Goal: Task Accomplishment & Management: Complete application form

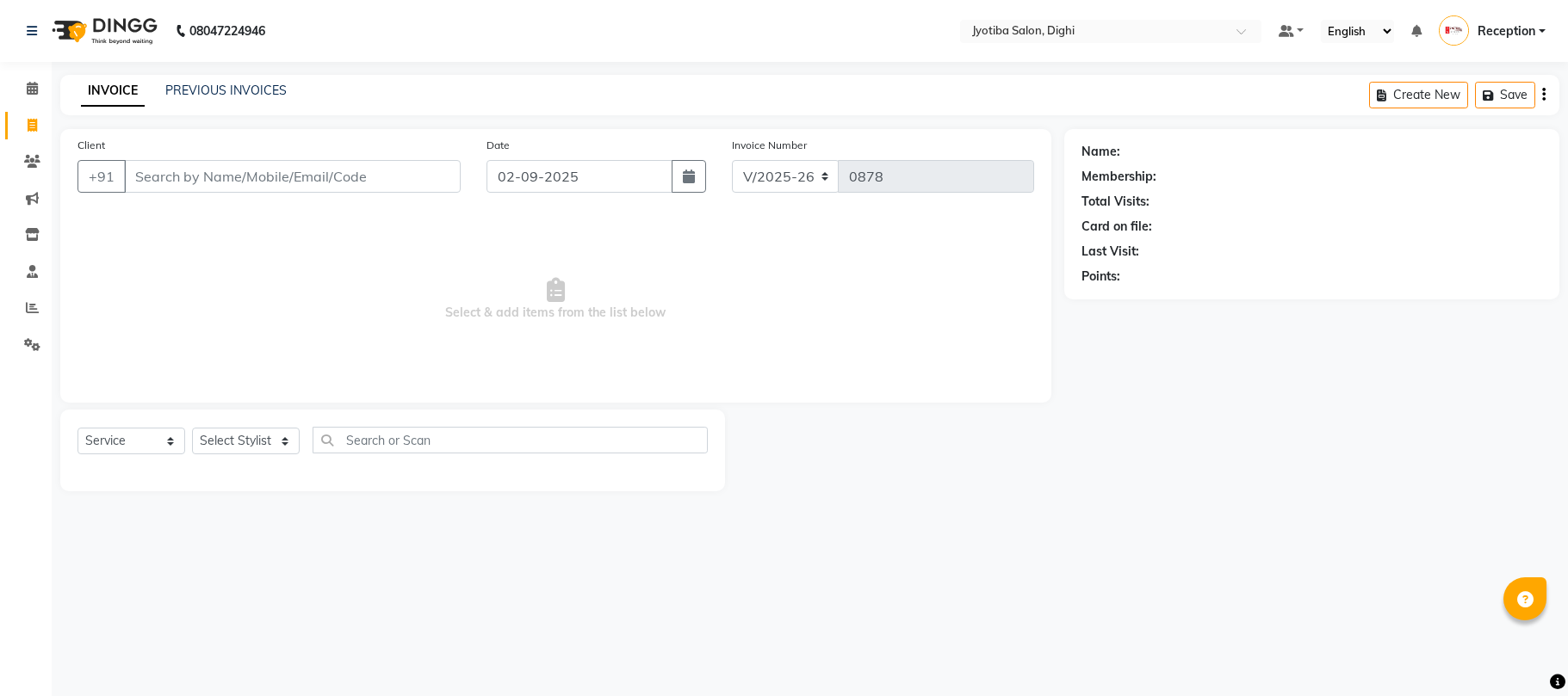
select select "643"
select select "service"
type input "7"
type input "9359676370"
drag, startPoint x: 411, startPoint y: 158, endPoint x: 411, endPoint y: 170, distance: 12.0
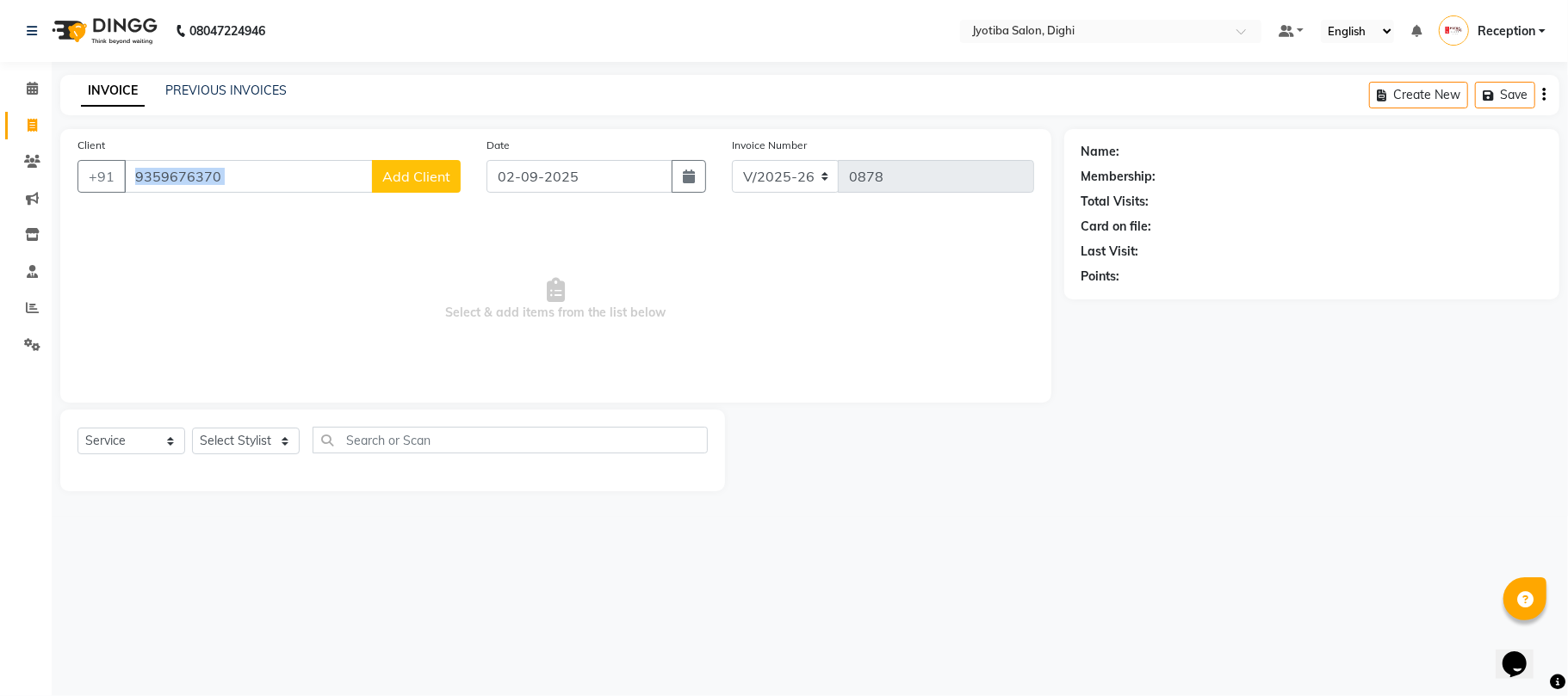
click at [411, 165] on div "Client [PHONE_NUMBER] Add Client" at bounding box center [270, 170] width 409 height 71
click at [415, 176] on span "Add Client" at bounding box center [416, 176] width 68 height 17
select select "22"
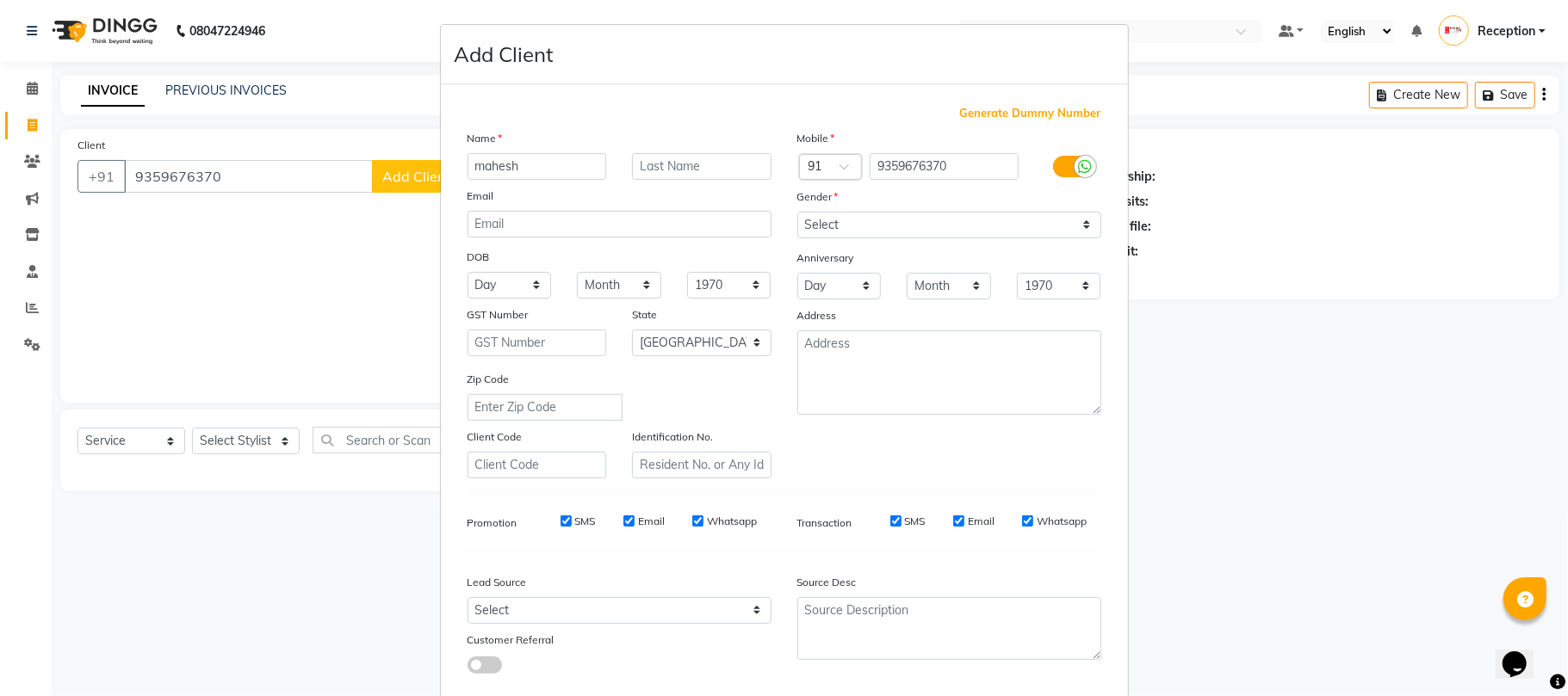
type input "mahesh"
click at [854, 220] on select "Select [DEMOGRAPHIC_DATA] [DEMOGRAPHIC_DATA] Other Prefer Not To Say" at bounding box center [949, 225] width 303 height 26
select select "[DEMOGRAPHIC_DATA]"
click at [797, 212] on select "Select [DEMOGRAPHIC_DATA] [DEMOGRAPHIC_DATA] Other Prefer Not To Say" at bounding box center [949, 225] width 303 height 26
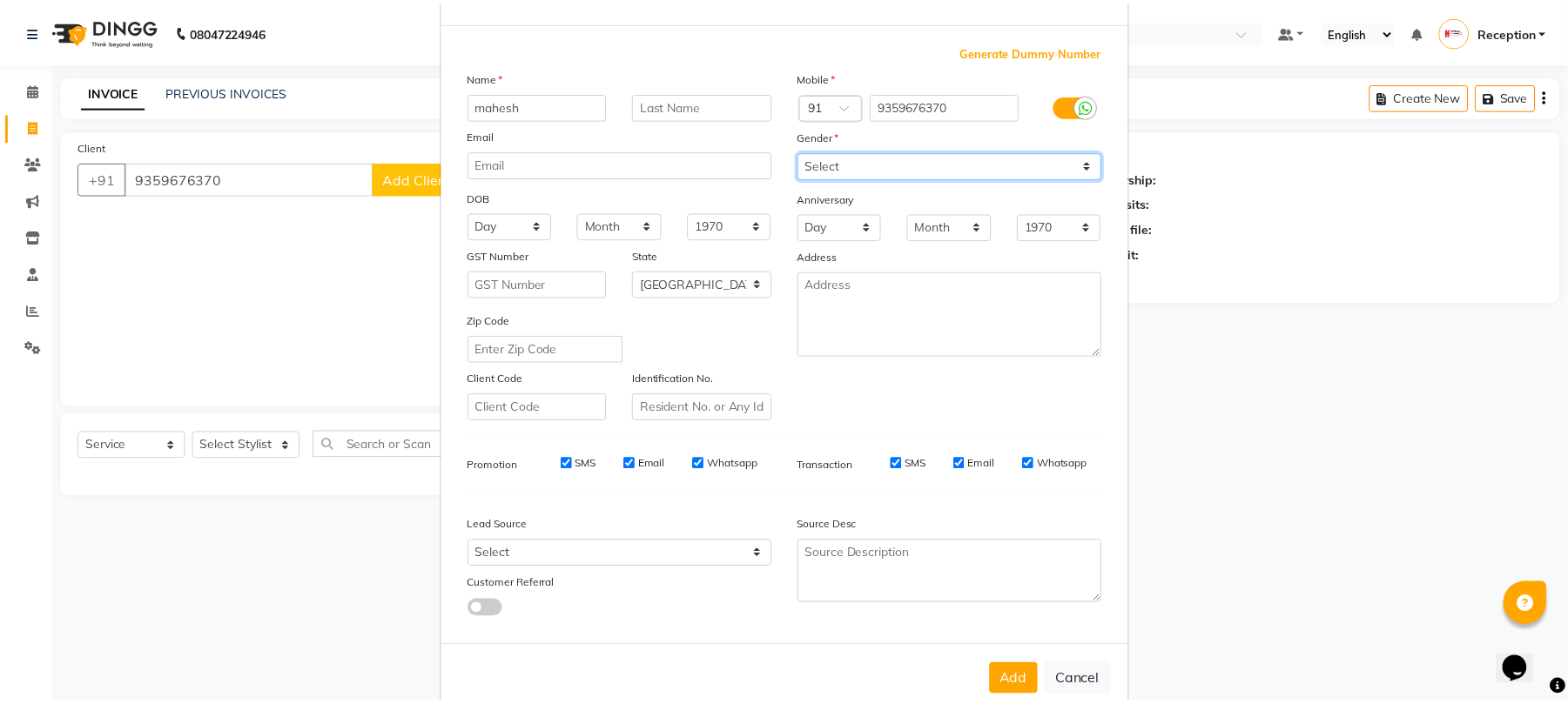
scroll to position [95, 0]
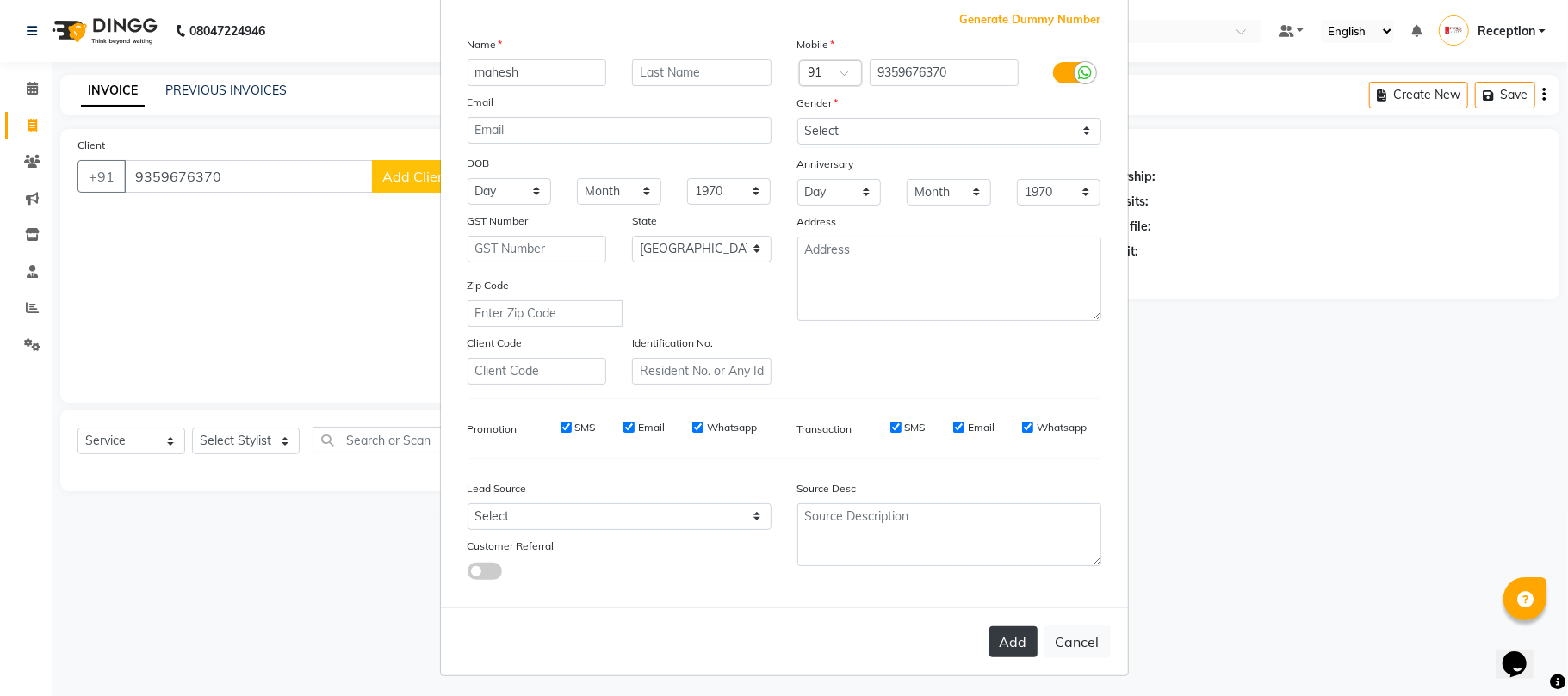
click at [993, 630] on button "Add" at bounding box center [1013, 641] width 48 height 31
type input "93******70"
select select
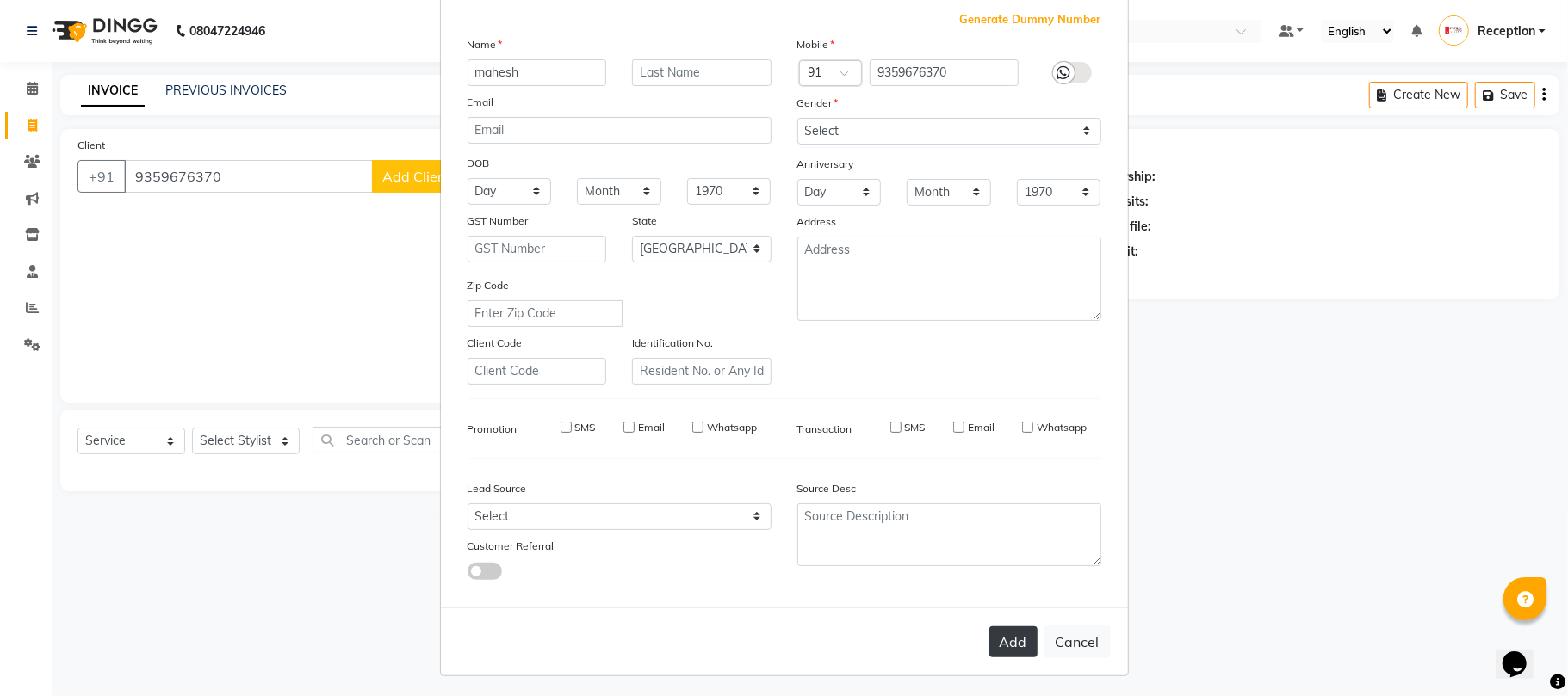
select select "null"
select select
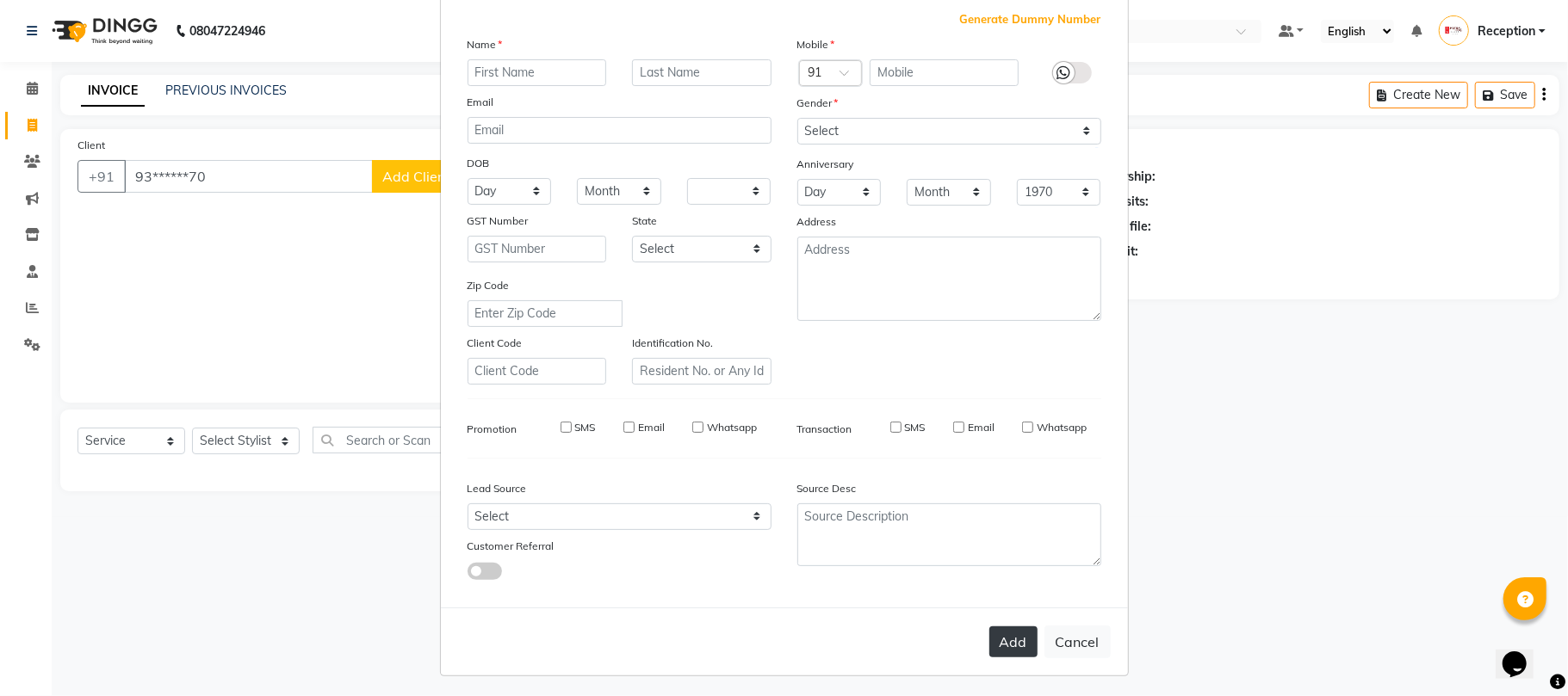
checkbox input "false"
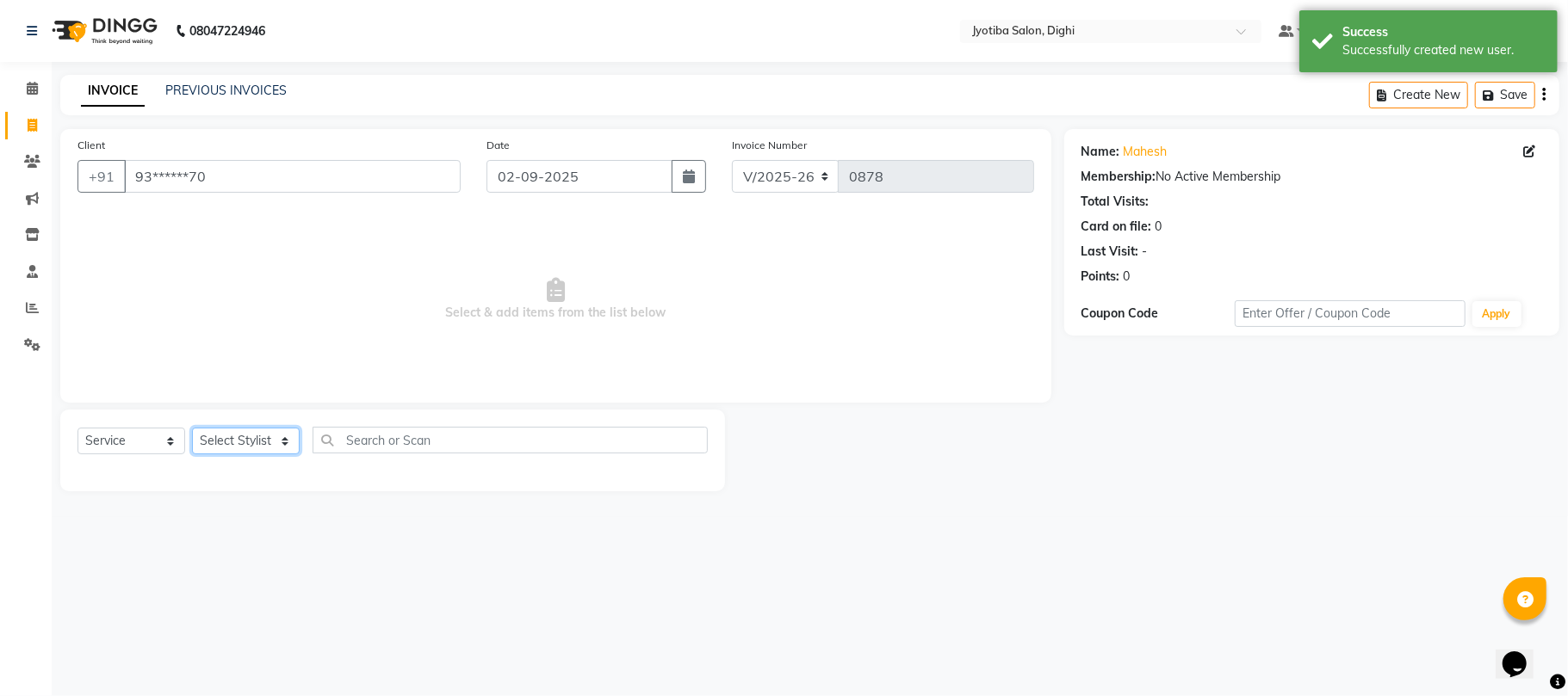
click at [272, 438] on select "Select Stylist anuj [PERSON_NAME] Prem Reception [PERSON_NAME]" at bounding box center [246, 441] width 107 height 26
select select "9312"
click at [192, 428] on select "Select Stylist anuj [PERSON_NAME] Prem Reception [PERSON_NAME]" at bounding box center [246, 441] width 107 height 26
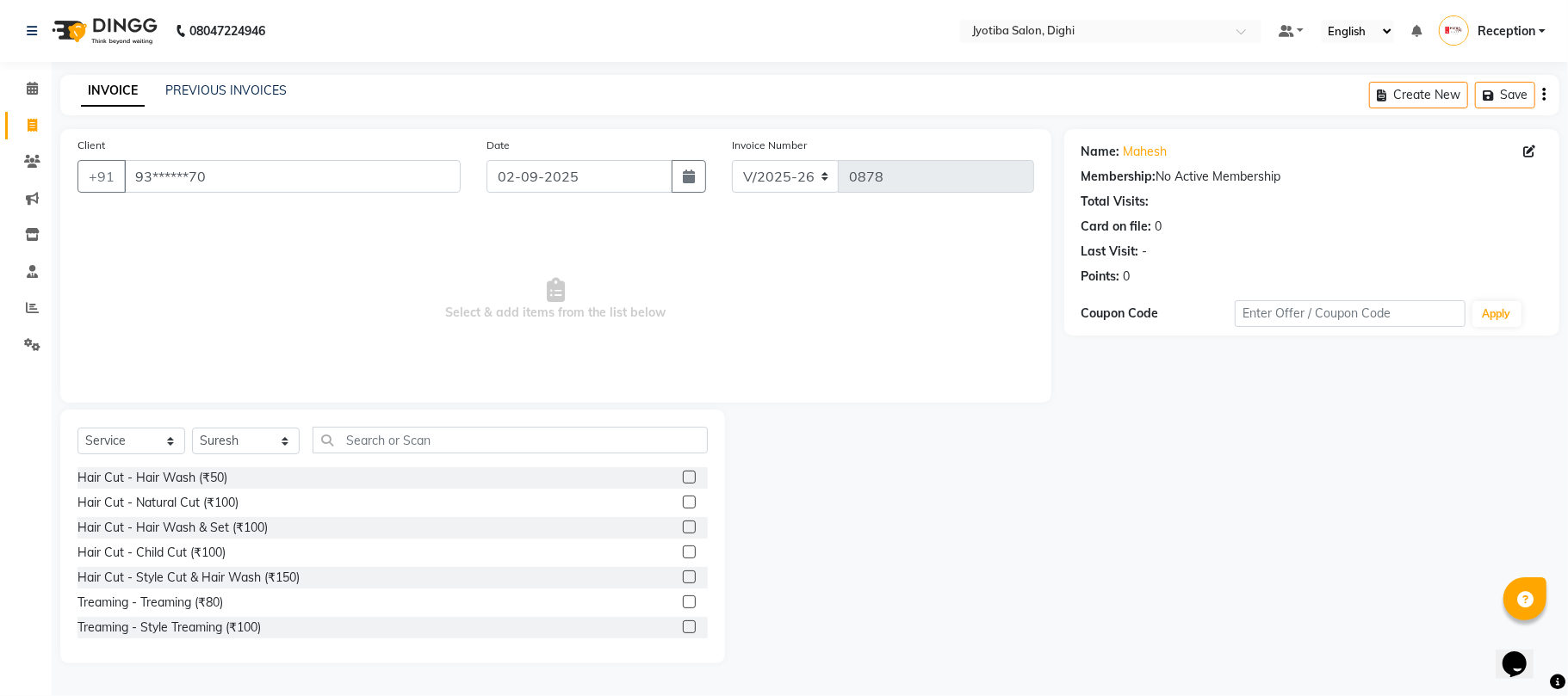
click at [682, 630] on label at bounding box center [689, 627] width 13 height 13
click at [682, 630] on input "checkbox" at bounding box center [688, 627] width 11 height 11
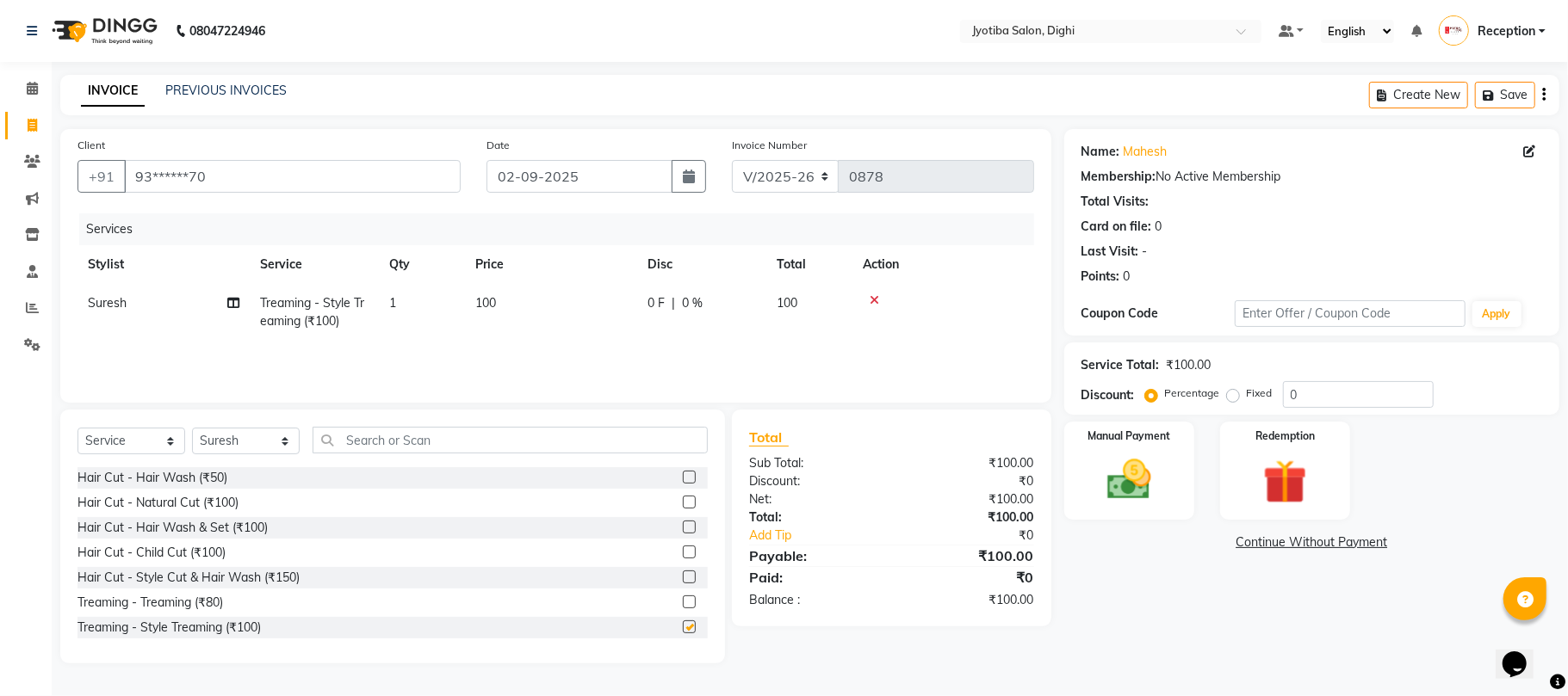
checkbox input "false"
click at [635, 429] on input "text" at bounding box center [510, 440] width 395 height 26
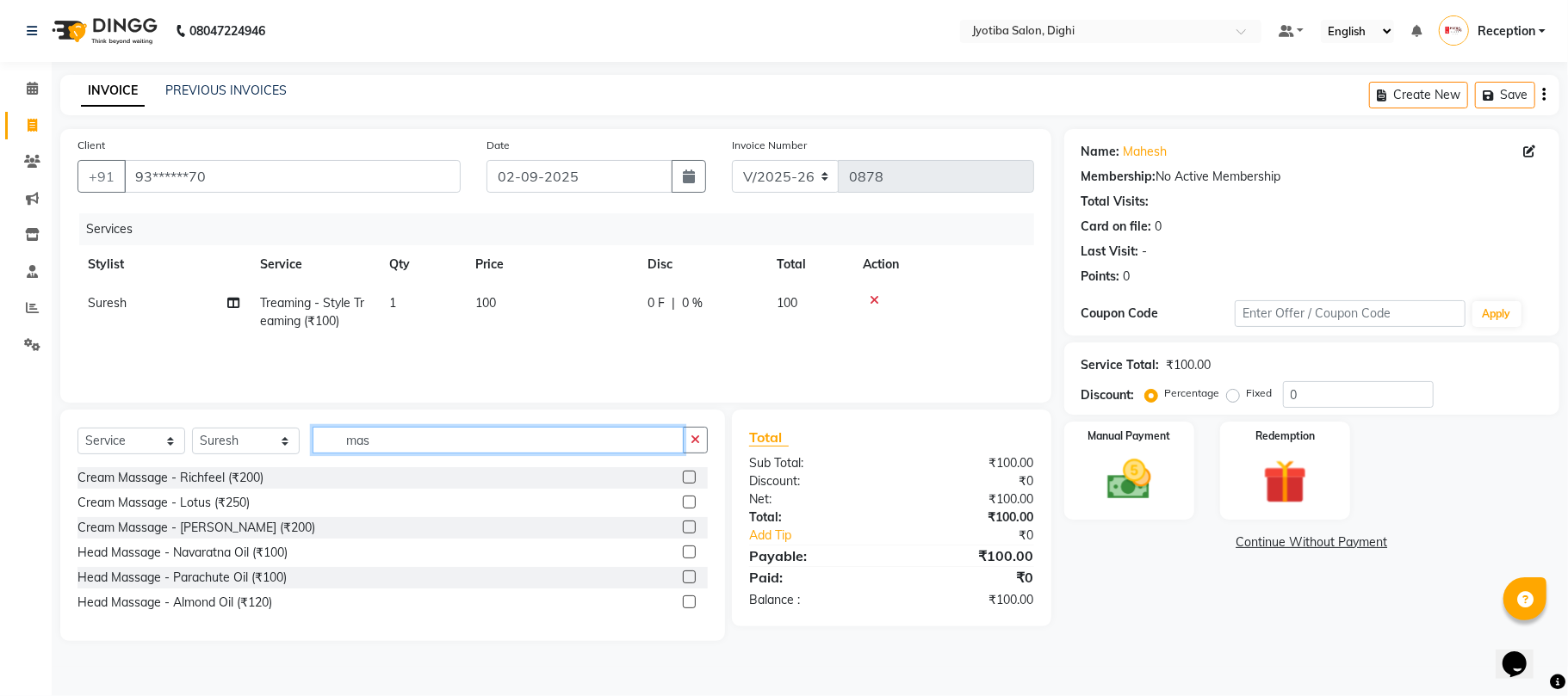
type input "mas"
click at [690, 602] on label at bounding box center [689, 602] width 13 height 13
click at [690, 602] on input "checkbox" at bounding box center [688, 603] width 11 height 11
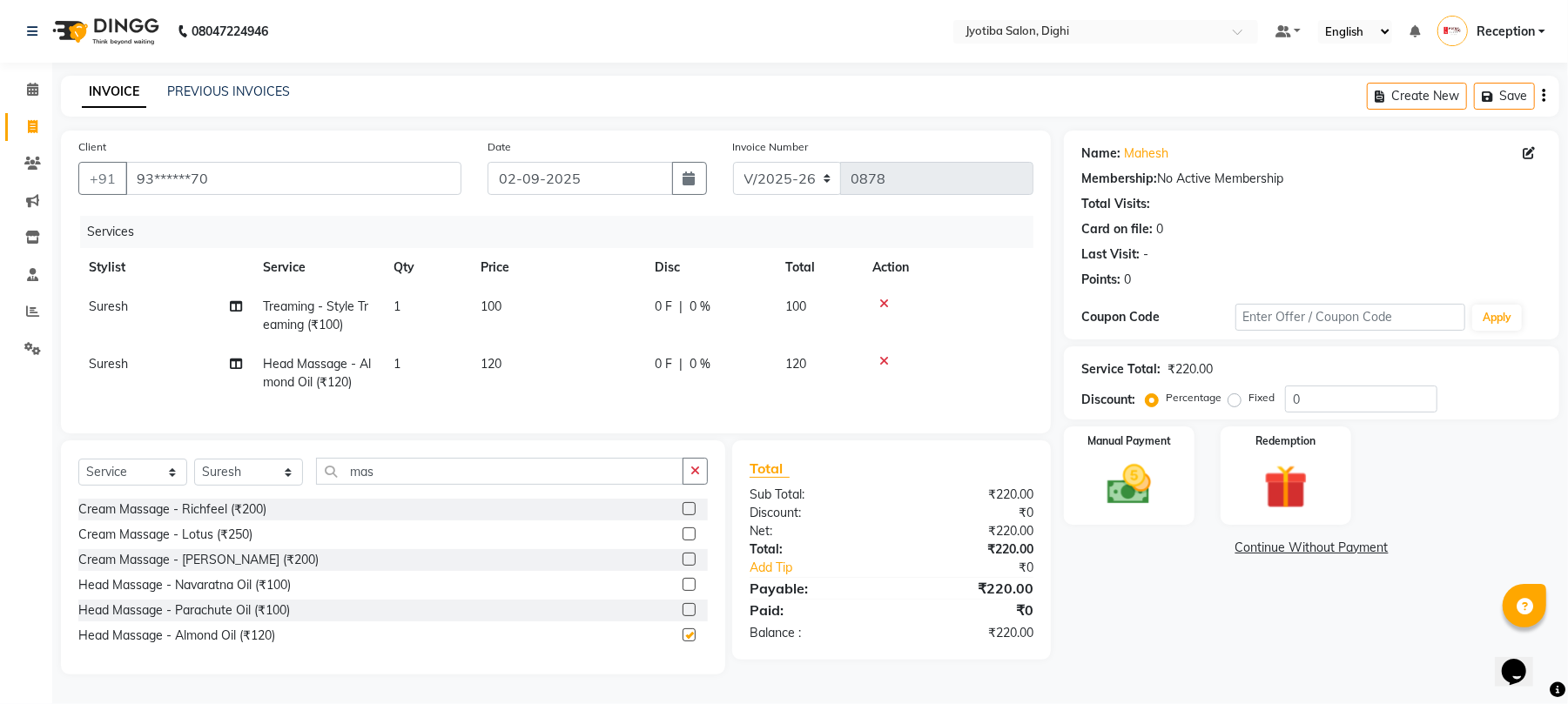
checkbox input "false"
click at [517, 359] on td "120" at bounding box center [557, 373] width 174 height 57
select select "9312"
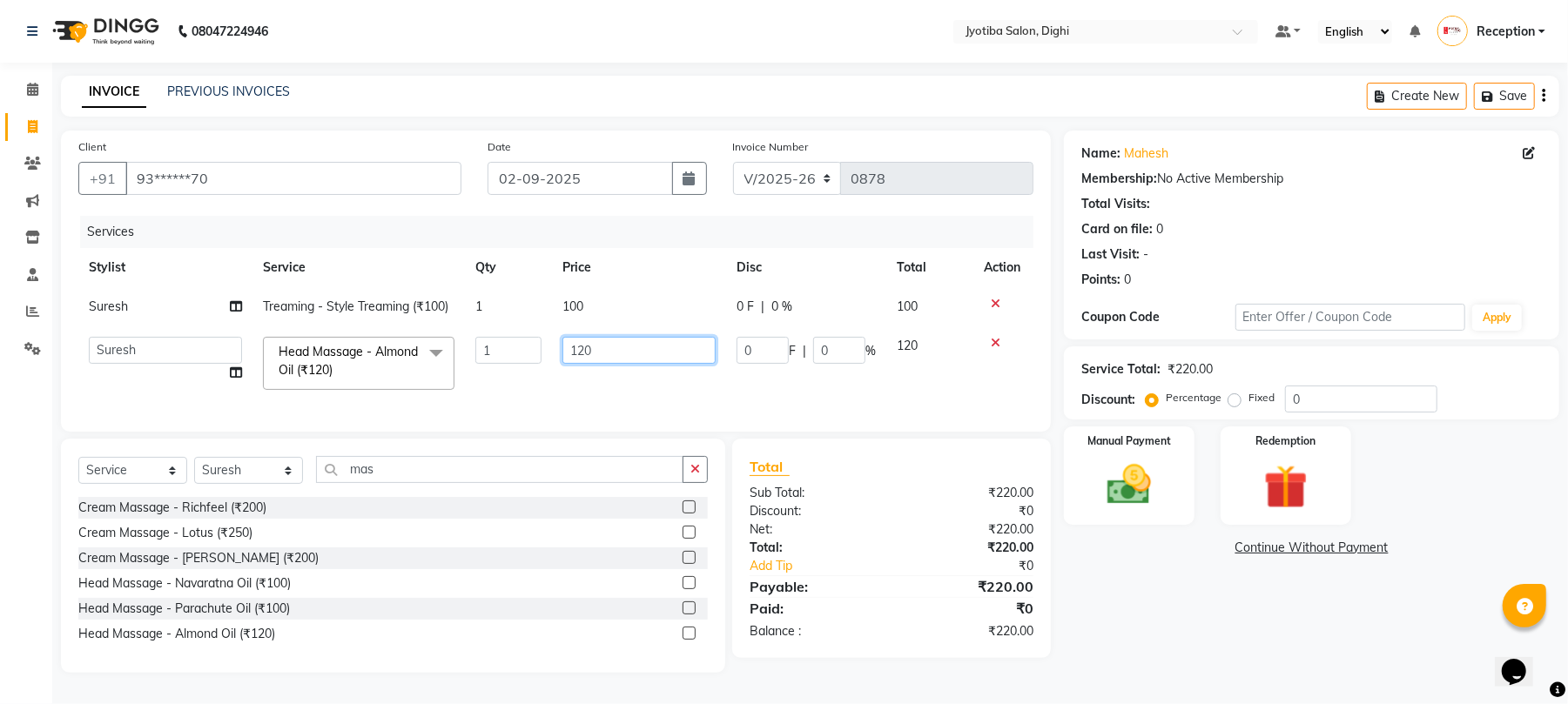
click at [632, 353] on input "120" at bounding box center [639, 351] width 153 height 27
type input "150"
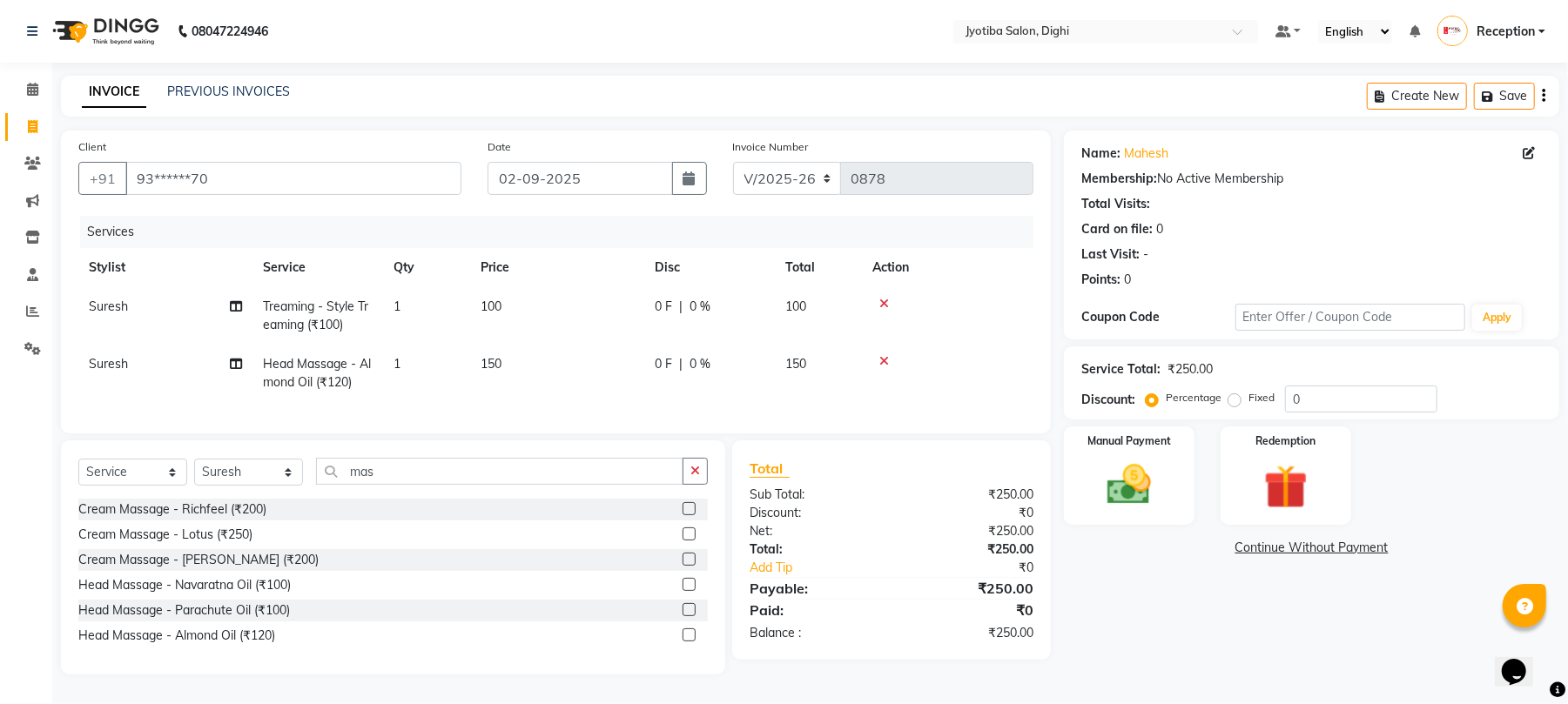
click at [998, 266] on th "Action" at bounding box center [947, 267] width 172 height 39
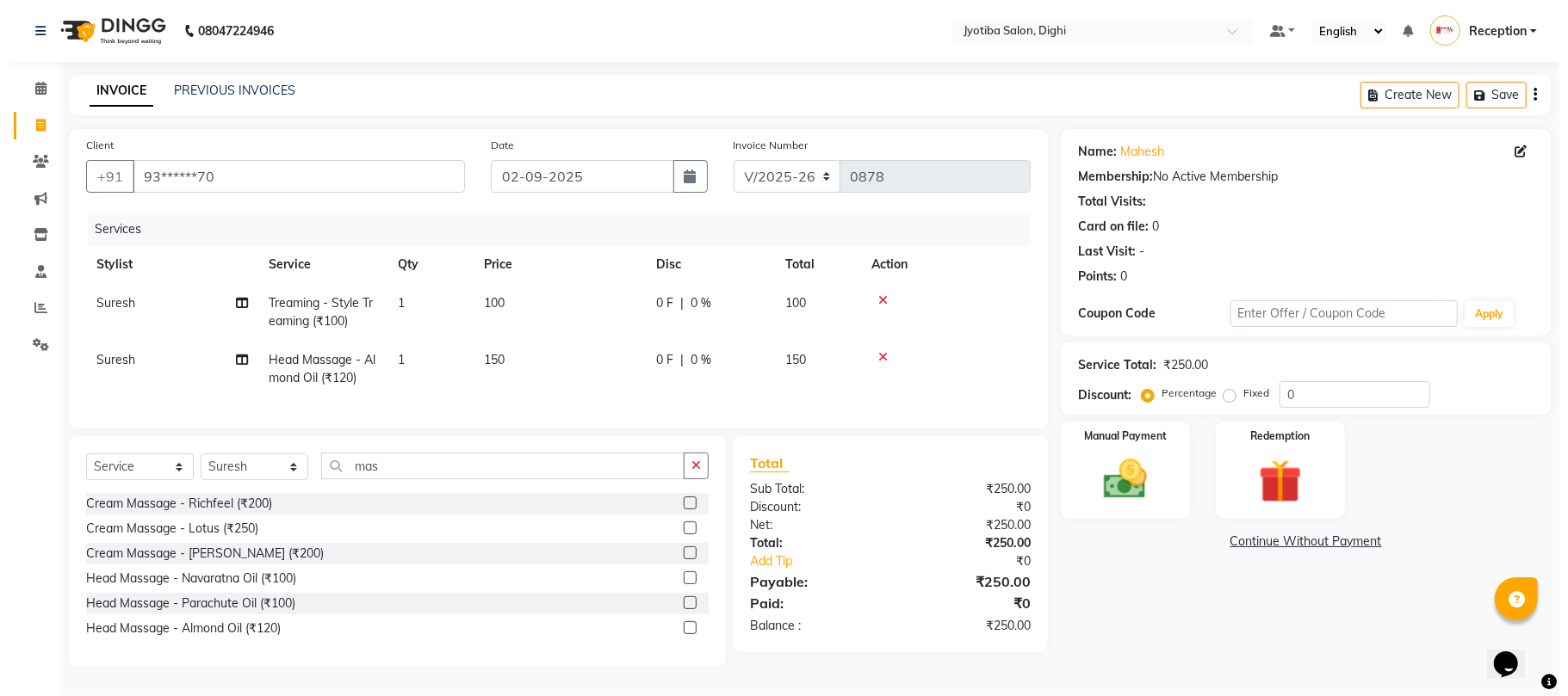
scroll to position [0, 0]
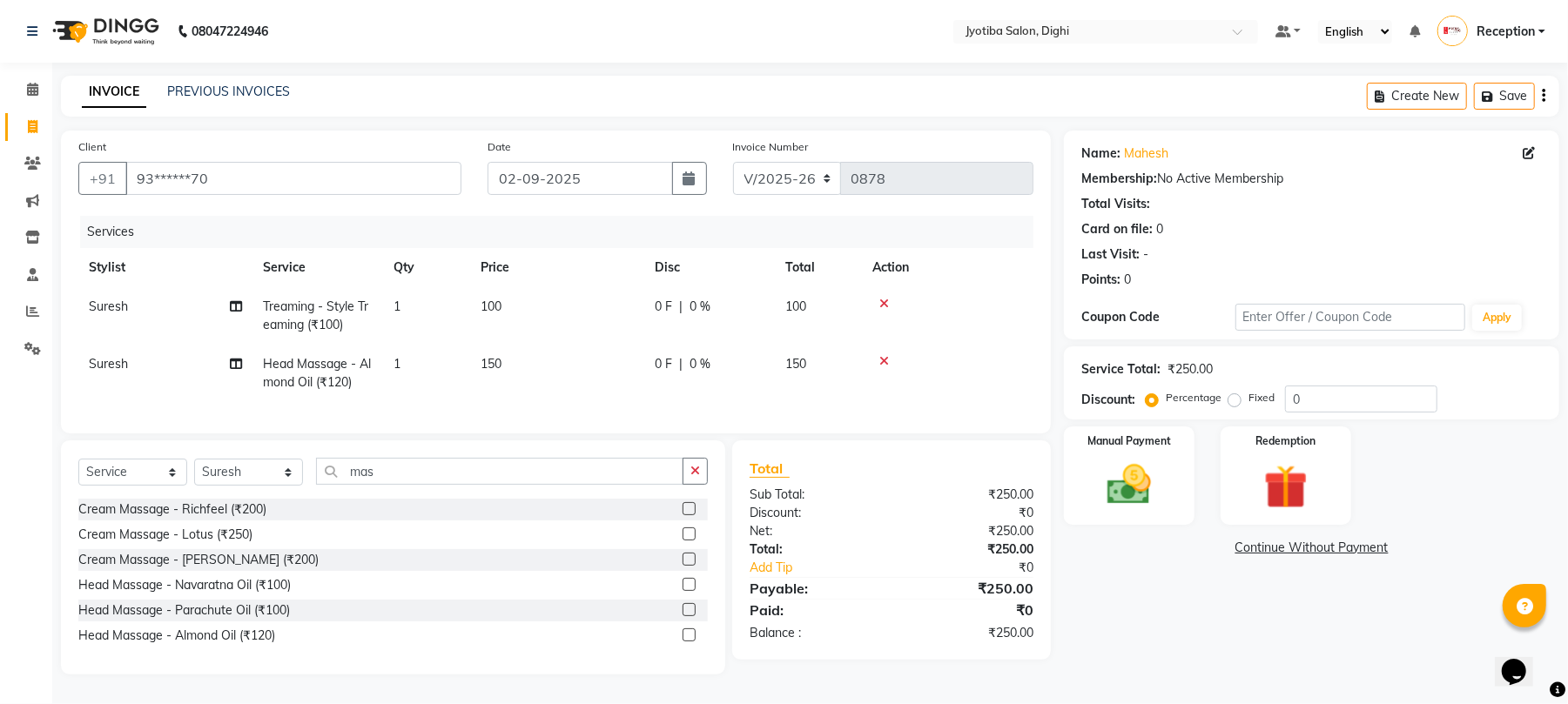
click at [1324, 550] on link "Continue Without Payment" at bounding box center [1312, 547] width 488 height 18
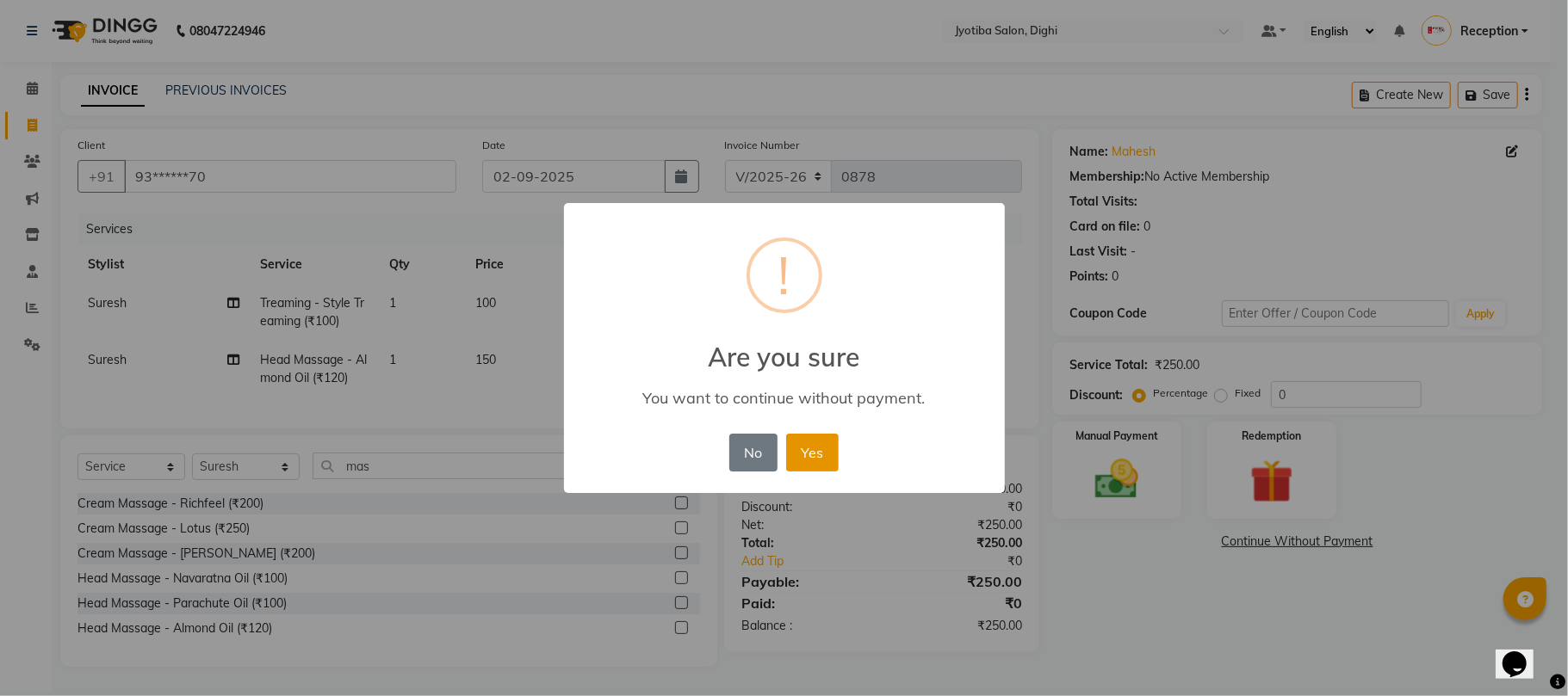
click at [830, 448] on button "Yes" at bounding box center [812, 452] width 53 height 38
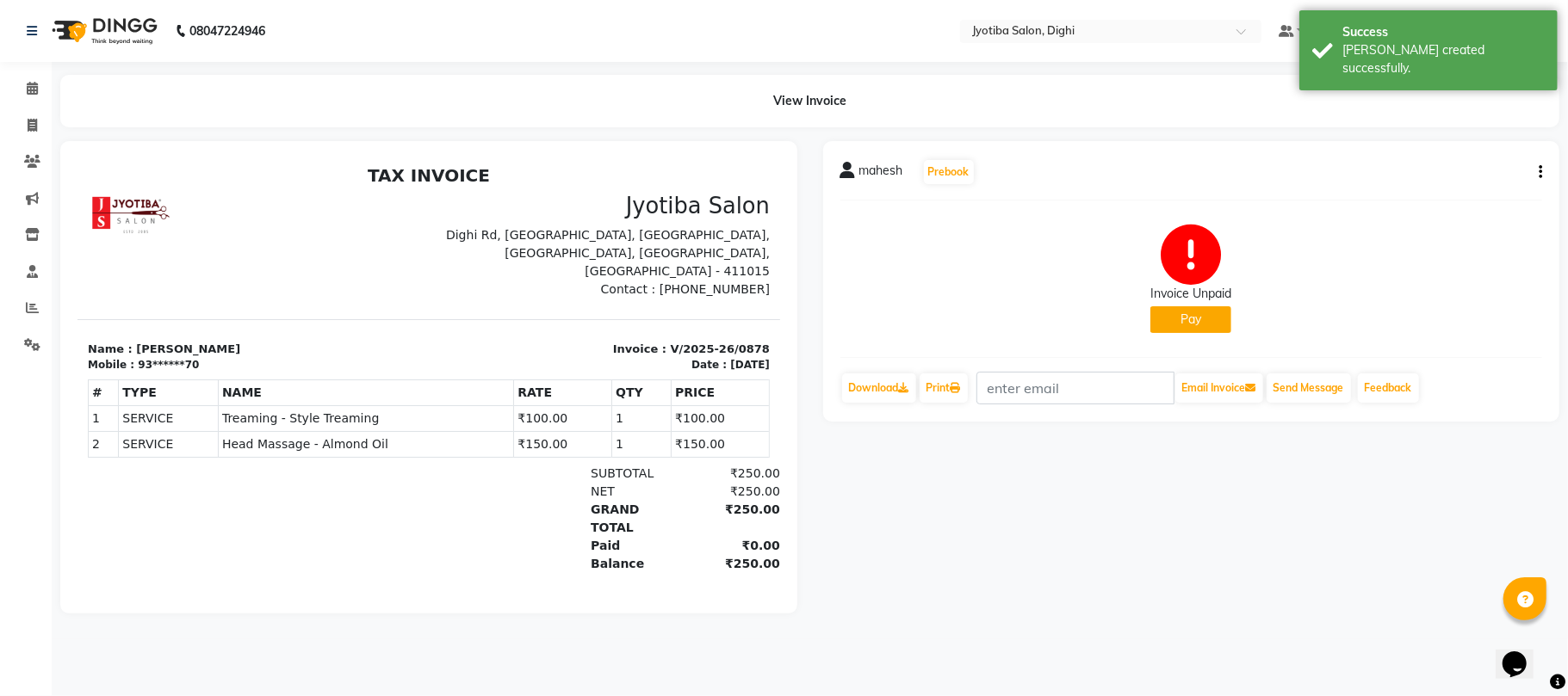
click at [1200, 322] on button "Pay" at bounding box center [1190, 319] width 81 height 26
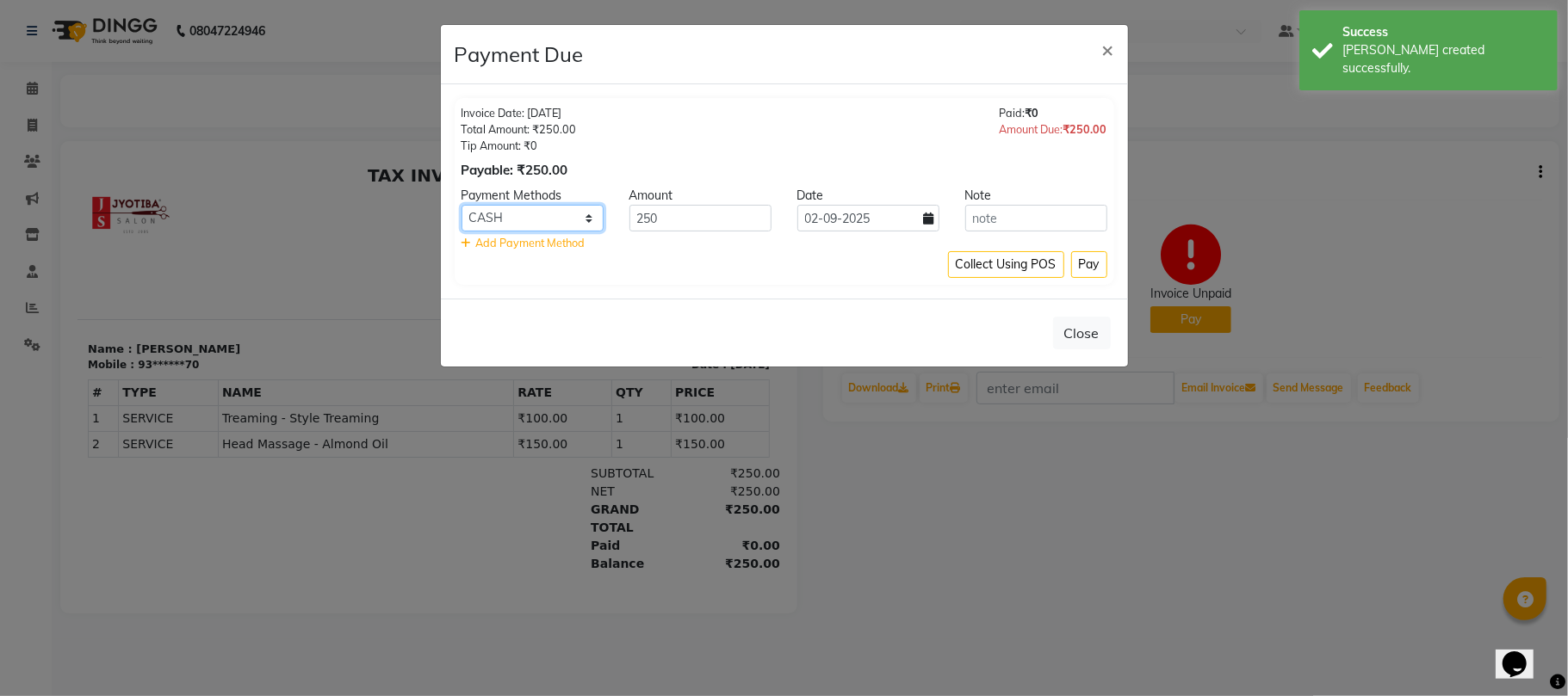
click at [551, 217] on select "CASH ONLINE CARD" at bounding box center [532, 218] width 142 height 26
select select "3"
click at [462, 205] on select "CASH ONLINE CARD" at bounding box center [532, 218] width 142 height 26
click at [1093, 263] on button "Pay" at bounding box center [1088, 265] width 36 height 26
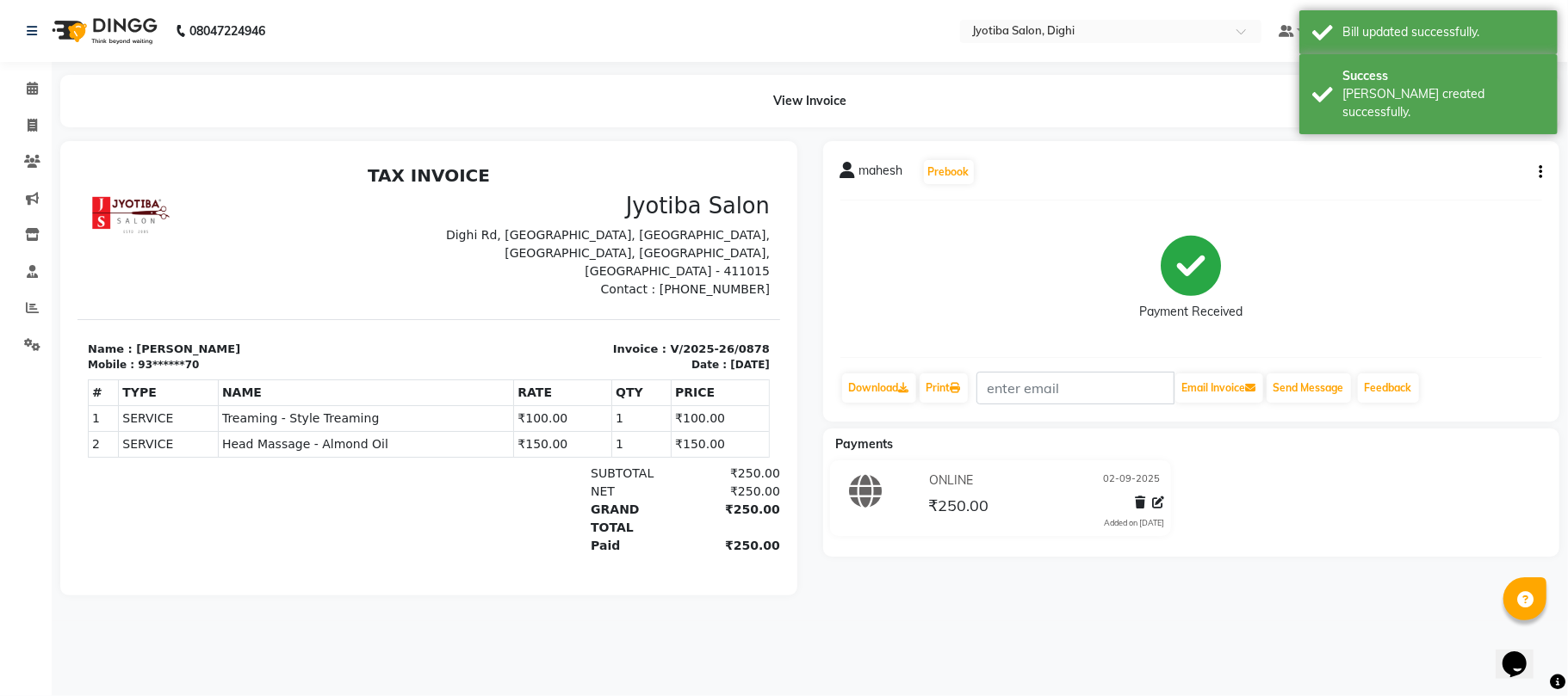
click at [1538, 172] on icon "button" at bounding box center [1540, 172] width 4 height 1
click at [1440, 156] on div "Split Service Amount" at bounding box center [1453, 160] width 118 height 22
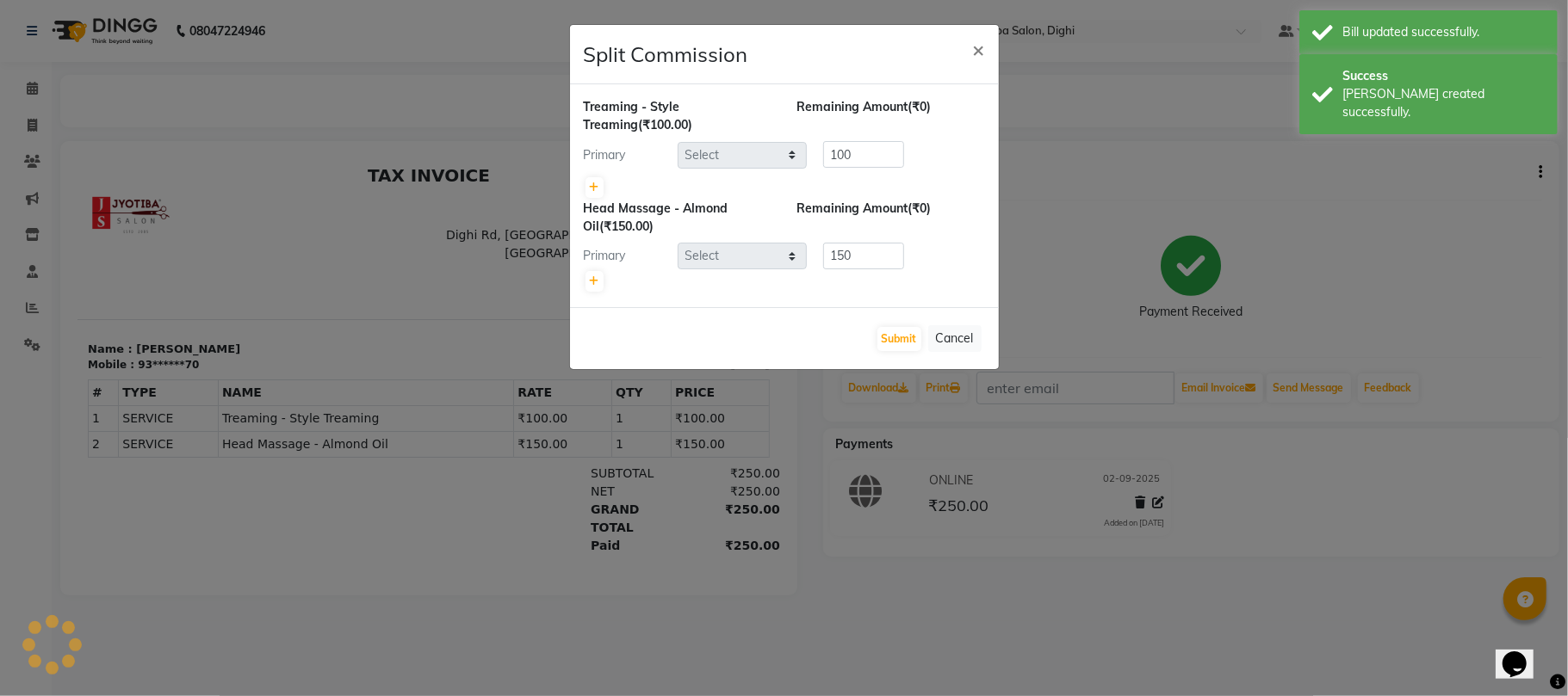
select select "9312"
click at [1143, 119] on ngb-modal-window "Split Commission × Treaming - Style Treaming (₹100.00) Remaining Amount (₹0) Pr…" at bounding box center [784, 348] width 1568 height 696
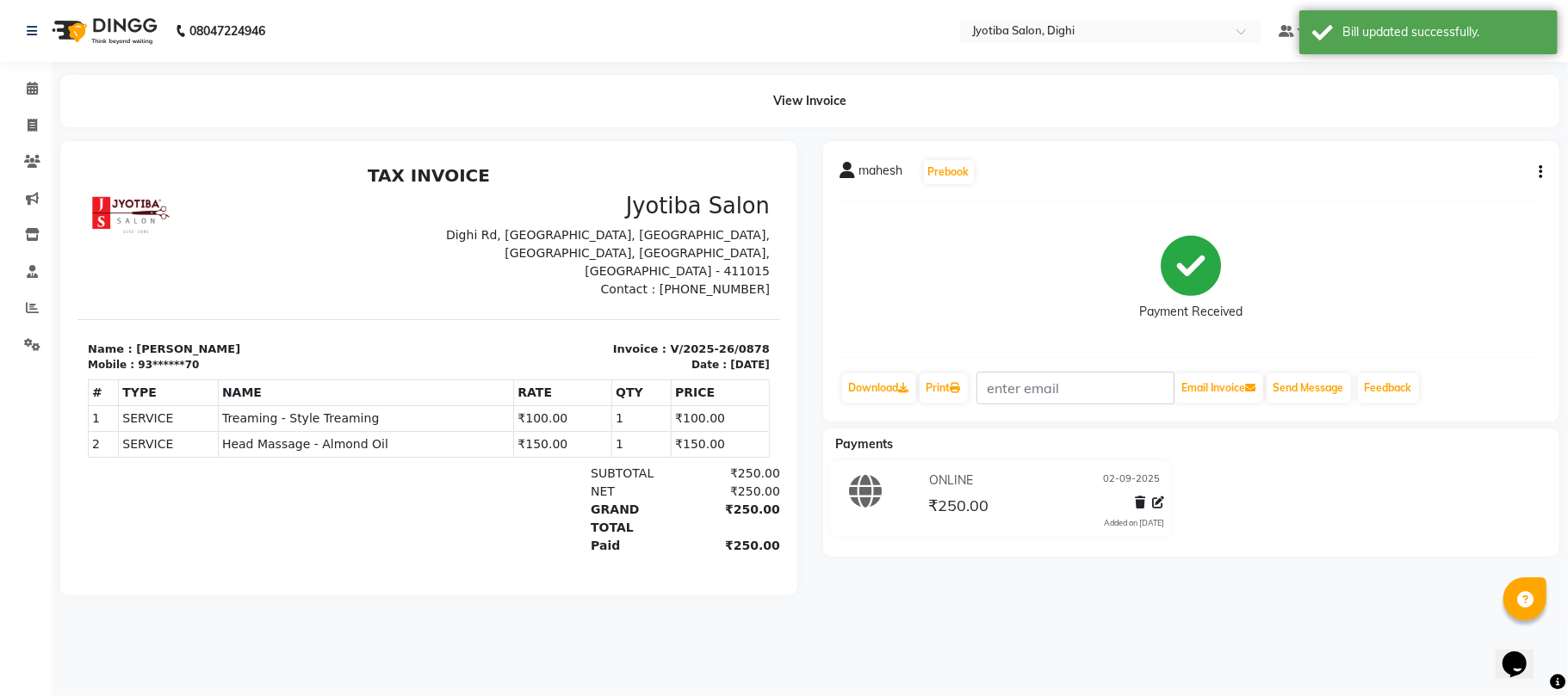
click at [1543, 163] on div "mahesh Prebook Payment Received Download Print Email Invoice Send Message Feedb…" at bounding box center [1191, 282] width 737 height 281
click at [1539, 172] on icon "button" at bounding box center [1540, 172] width 4 height 1
click at [1470, 181] on div "Edit Invoice" at bounding box center [1453, 182] width 118 height 22
select select "service"
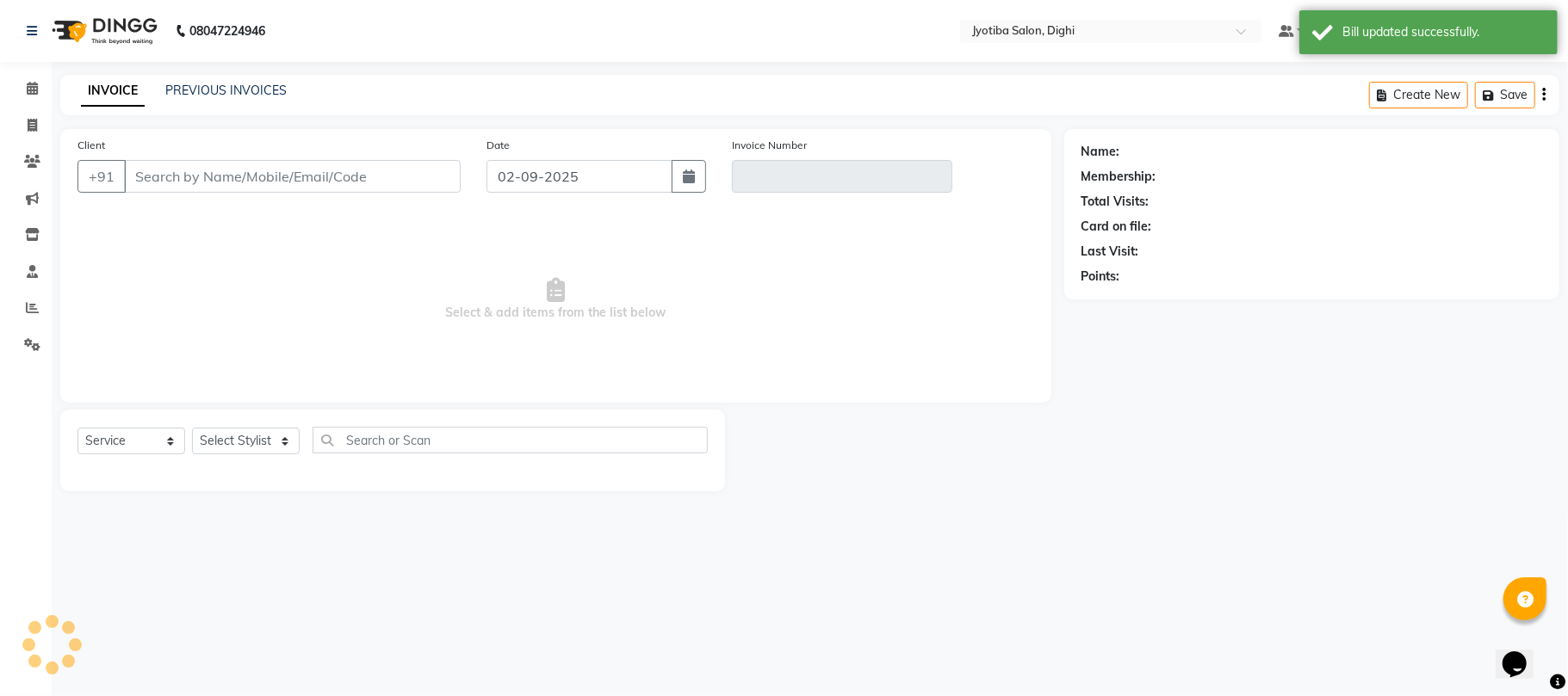
type input "93******70"
type input "V/2025-26/0878"
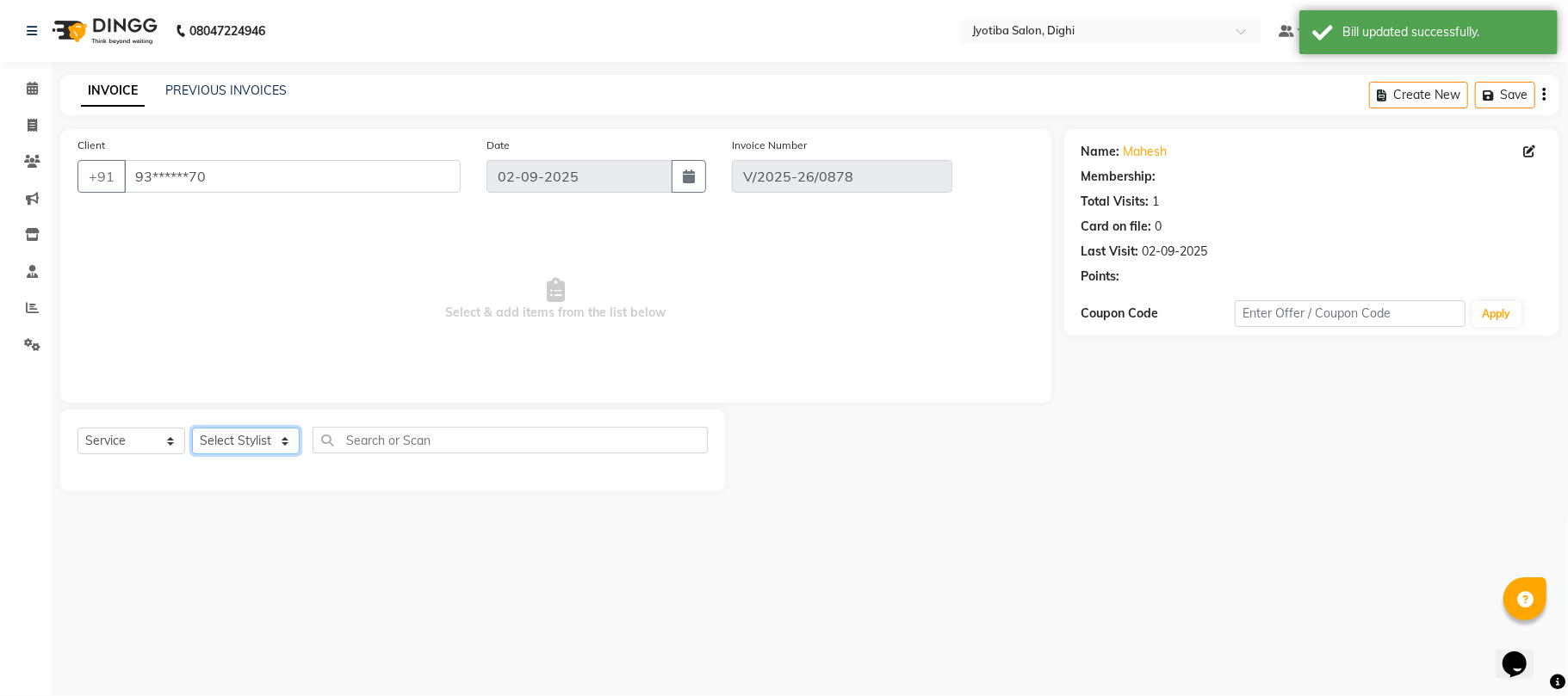
click at [253, 431] on select "Select Stylist anuj [PERSON_NAME] Prem Reception [PERSON_NAME]" at bounding box center [246, 441] width 107 height 26
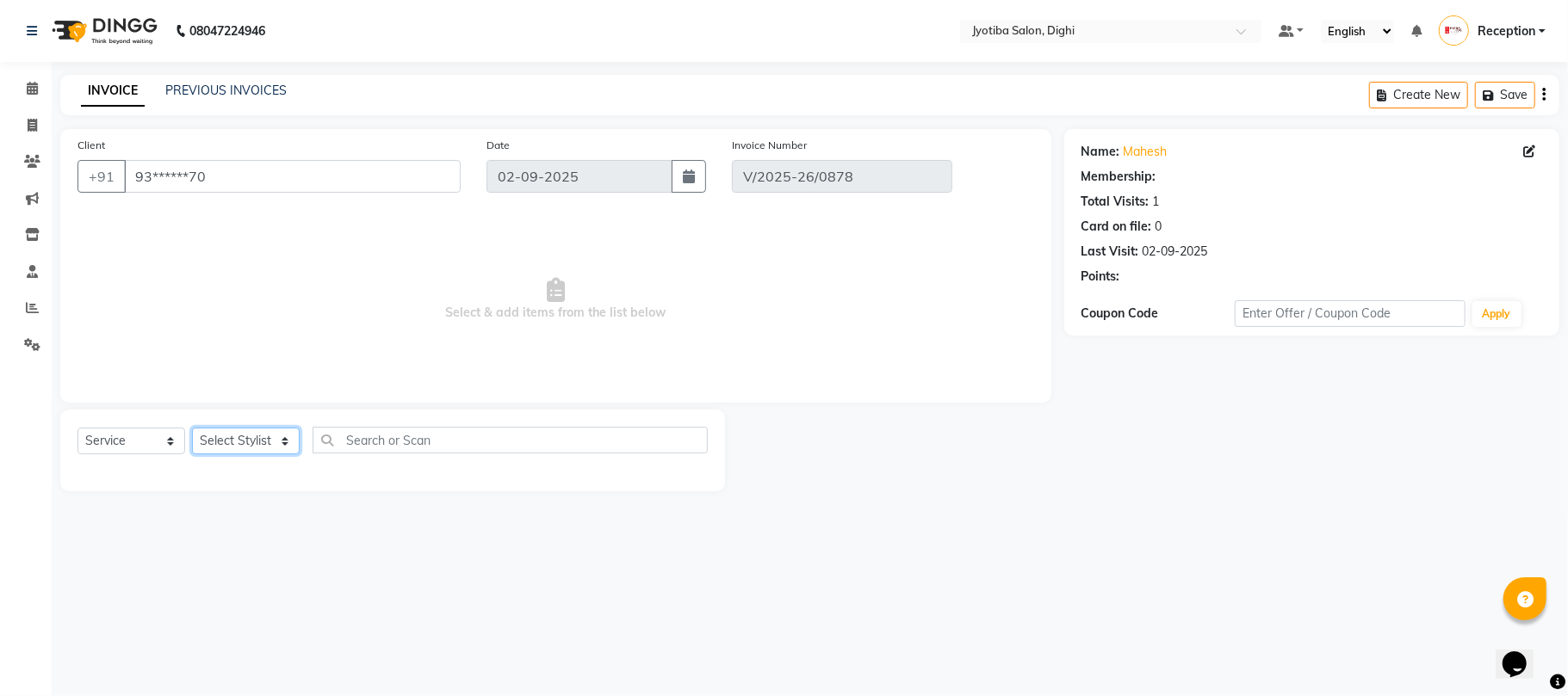
select select "select"
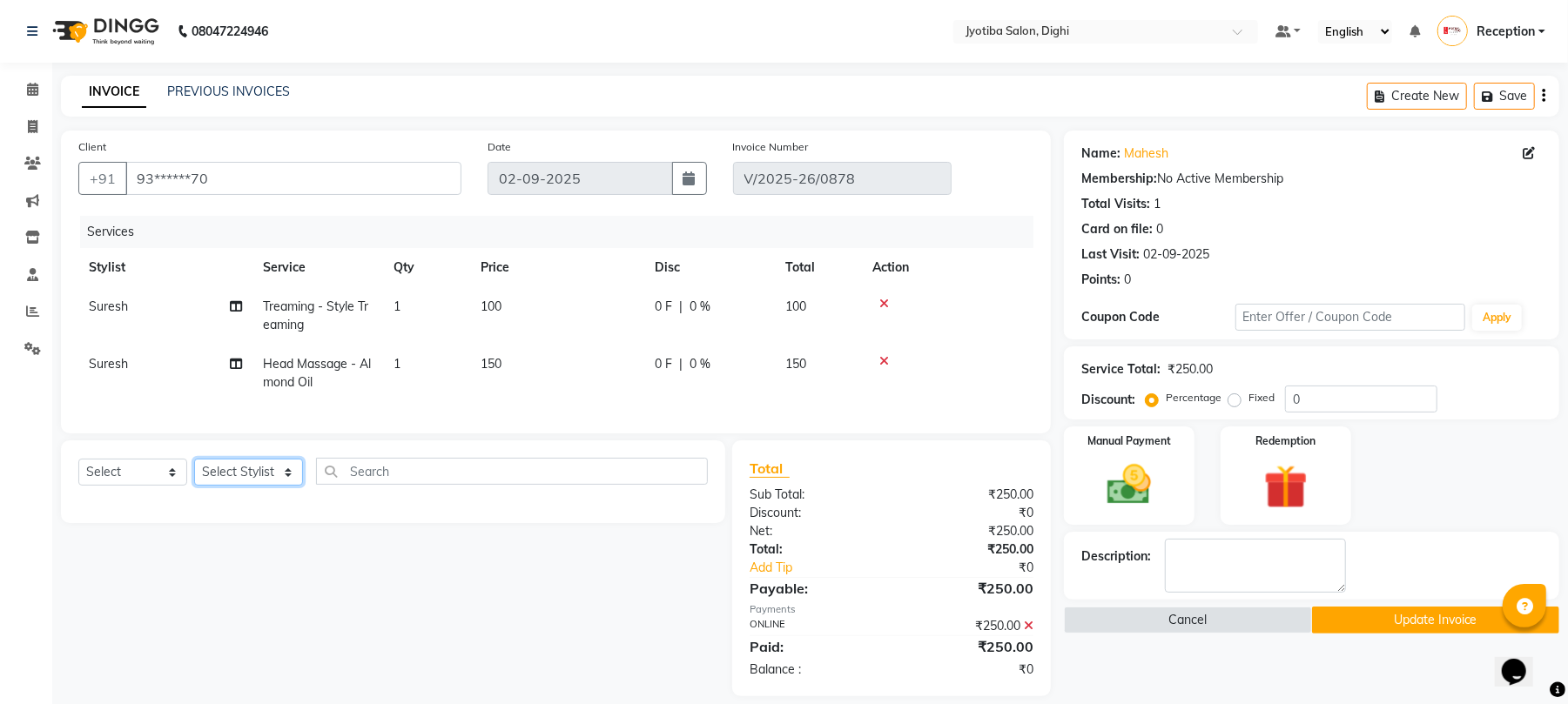
select select "59471"
click at [194, 476] on select "Select Stylist anuj [PERSON_NAME] Prem Reception [PERSON_NAME]" at bounding box center [249, 472] width 109 height 27
click at [151, 486] on select "Select Service Product Membership Package Voucher Prepaid Gift Card" at bounding box center [132, 472] width 109 height 27
select select "service"
click at [78, 476] on select "Select Service Product Membership Package Voucher Prepaid Gift Card" at bounding box center [132, 472] width 109 height 27
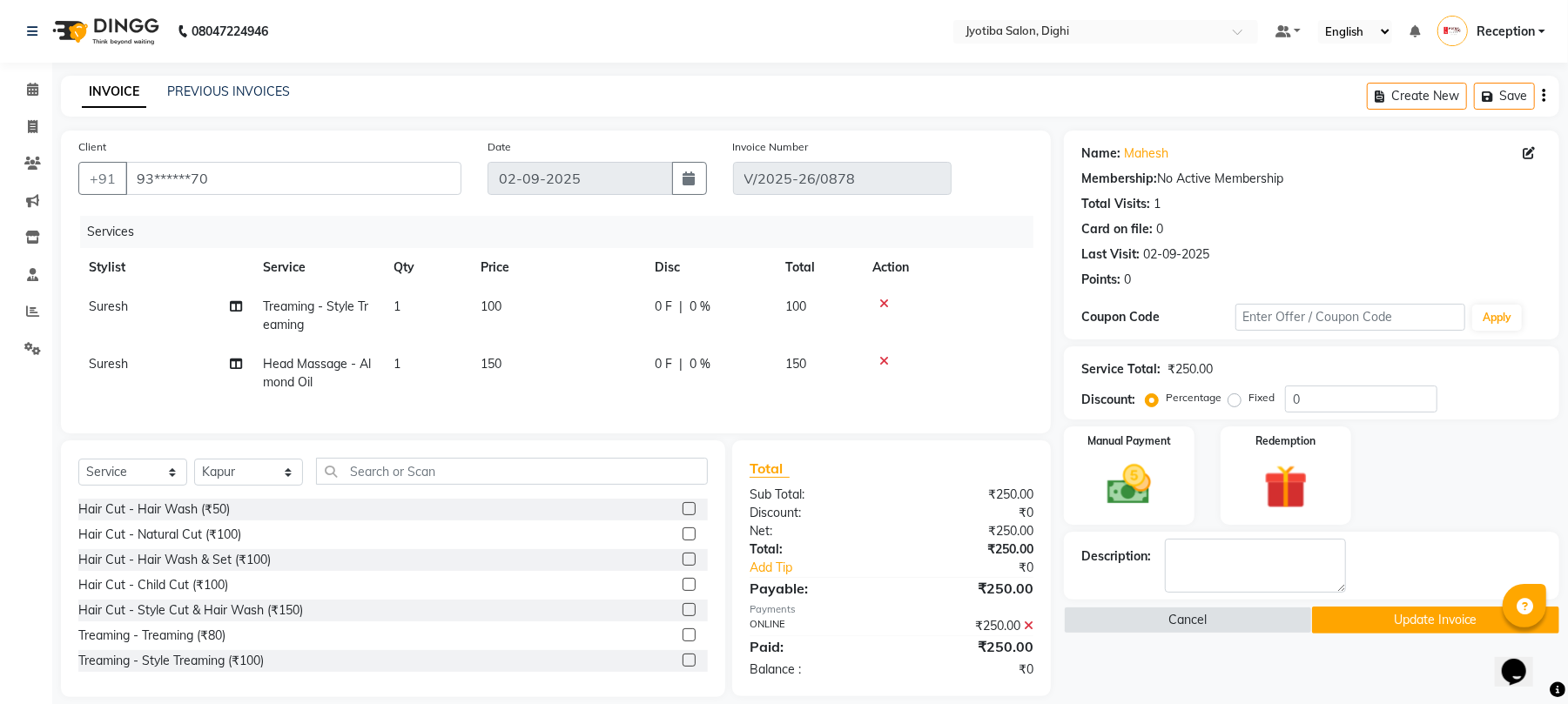
click at [682, 566] on label at bounding box center [689, 559] width 13 height 13
click at [682, 566] on input "checkbox" at bounding box center [688, 560] width 11 height 11
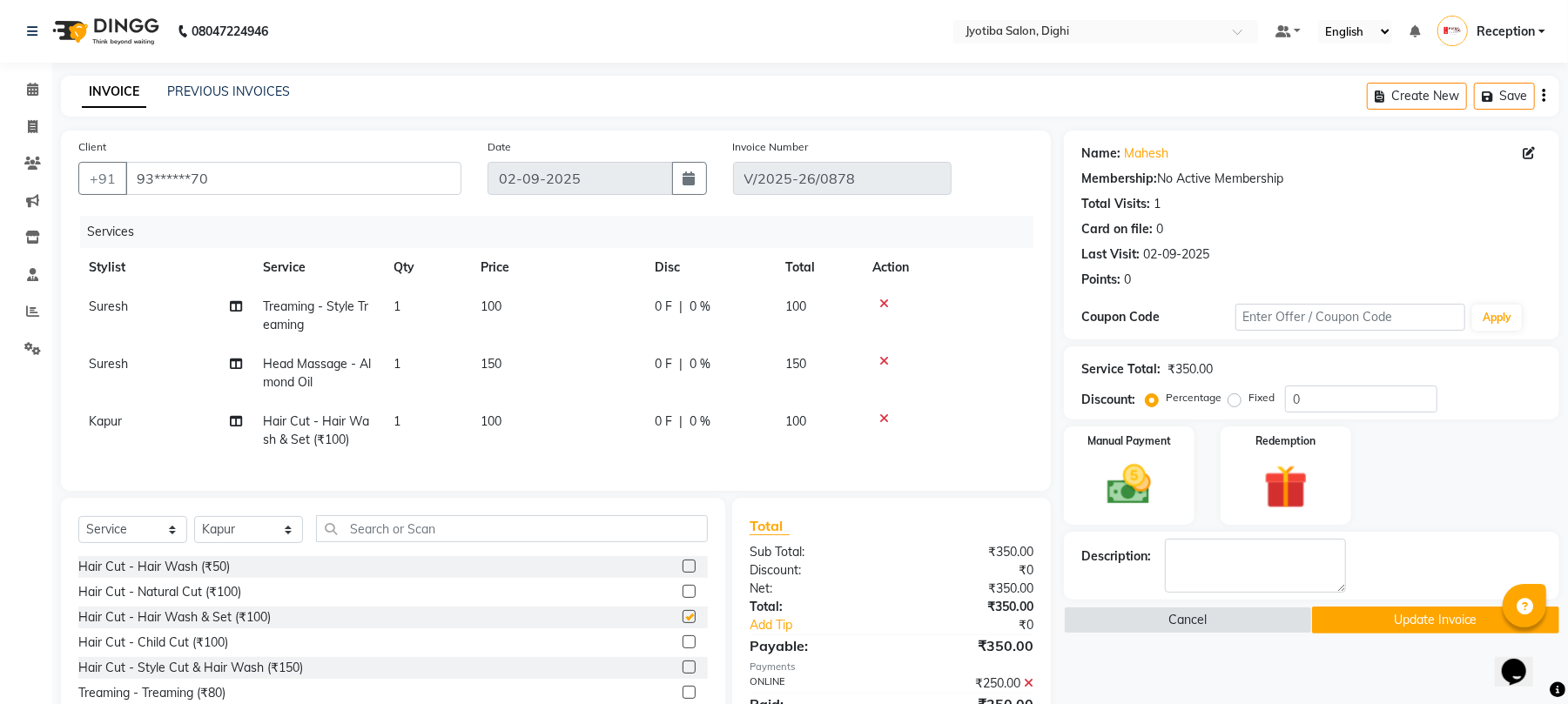
checkbox input "false"
click at [1402, 621] on button "Update Invoice" at bounding box center [1436, 620] width 247 height 27
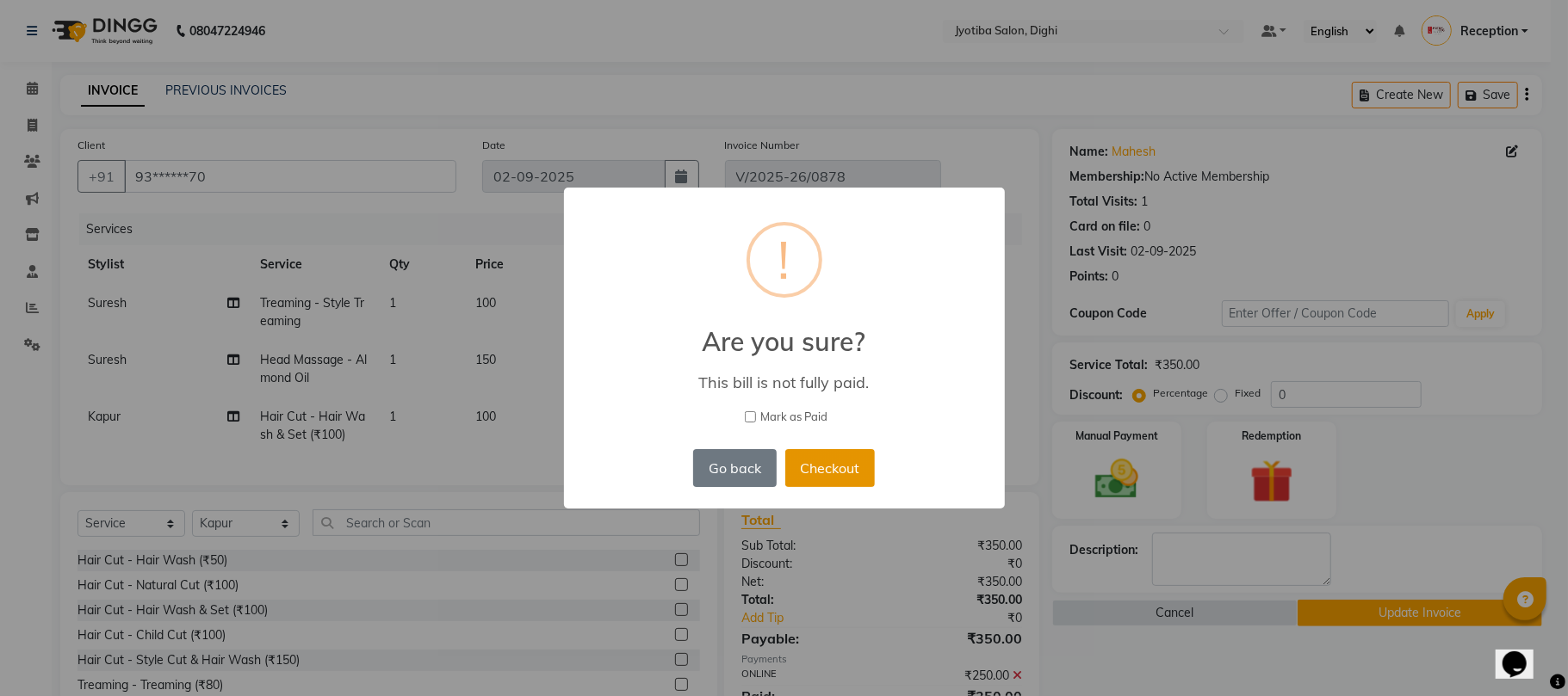
click at [849, 465] on button "Checkout" at bounding box center [829, 468] width 90 height 38
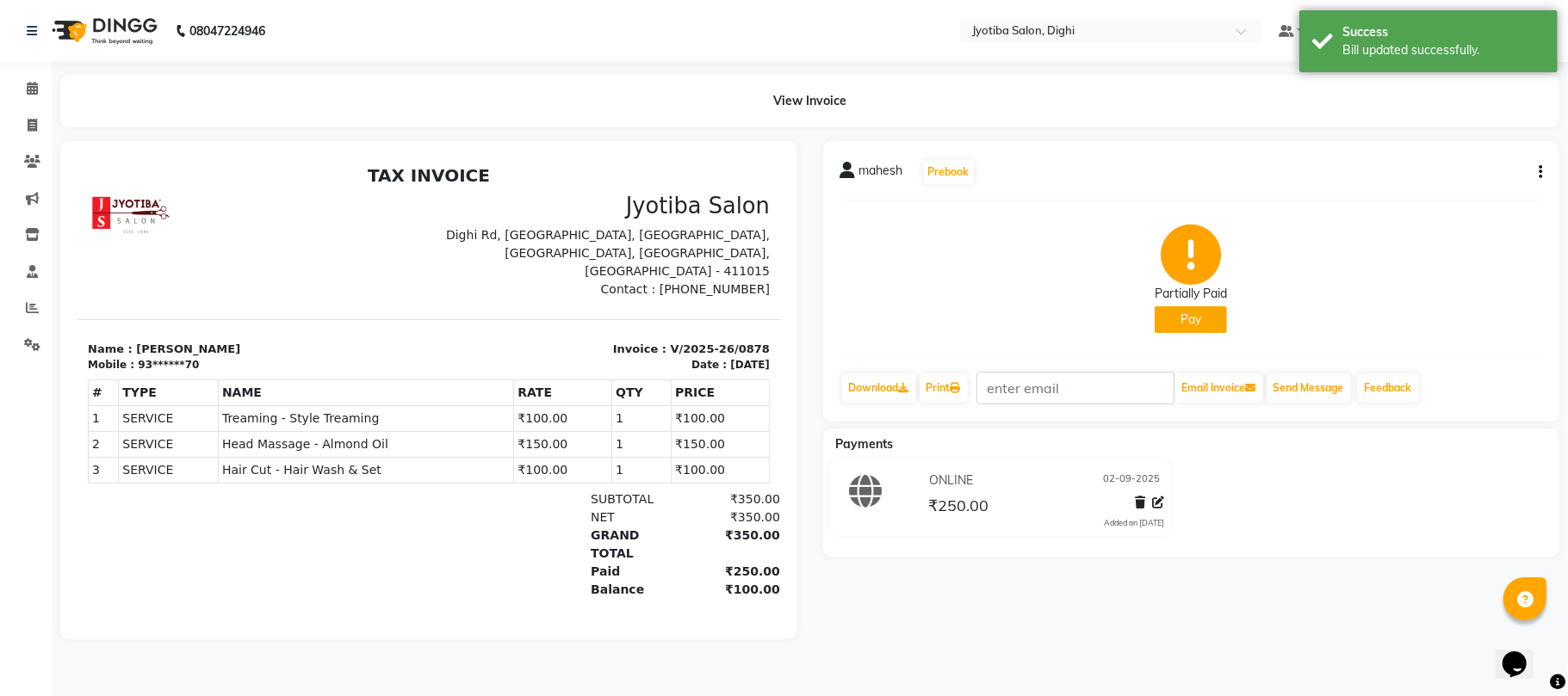
click at [1183, 325] on button "Pay" at bounding box center [1190, 319] width 73 height 26
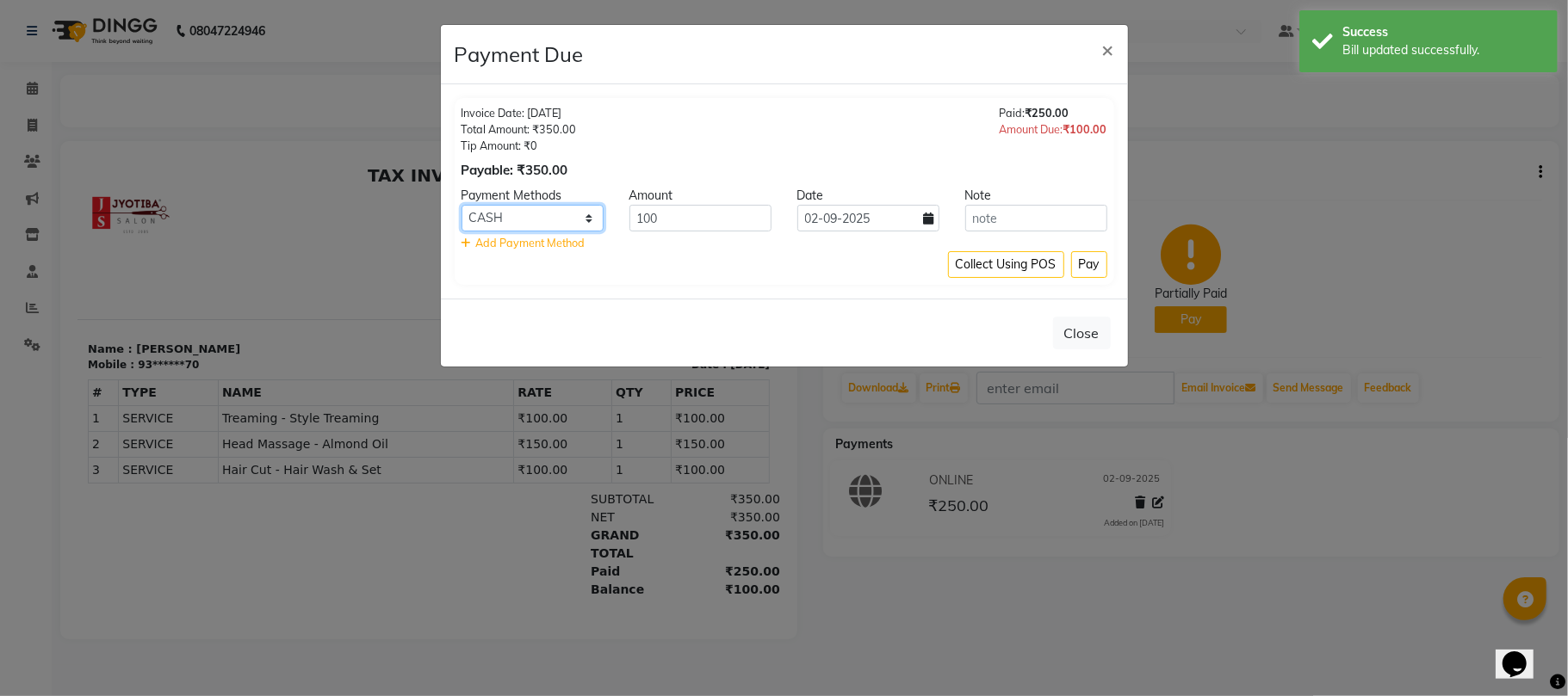
click at [486, 220] on select "CASH ONLINE CARD" at bounding box center [532, 218] width 142 height 26
select select "3"
click at [462, 205] on select "CASH ONLINE CARD" at bounding box center [532, 218] width 142 height 26
click at [1082, 265] on button "Pay" at bounding box center [1088, 265] width 36 height 26
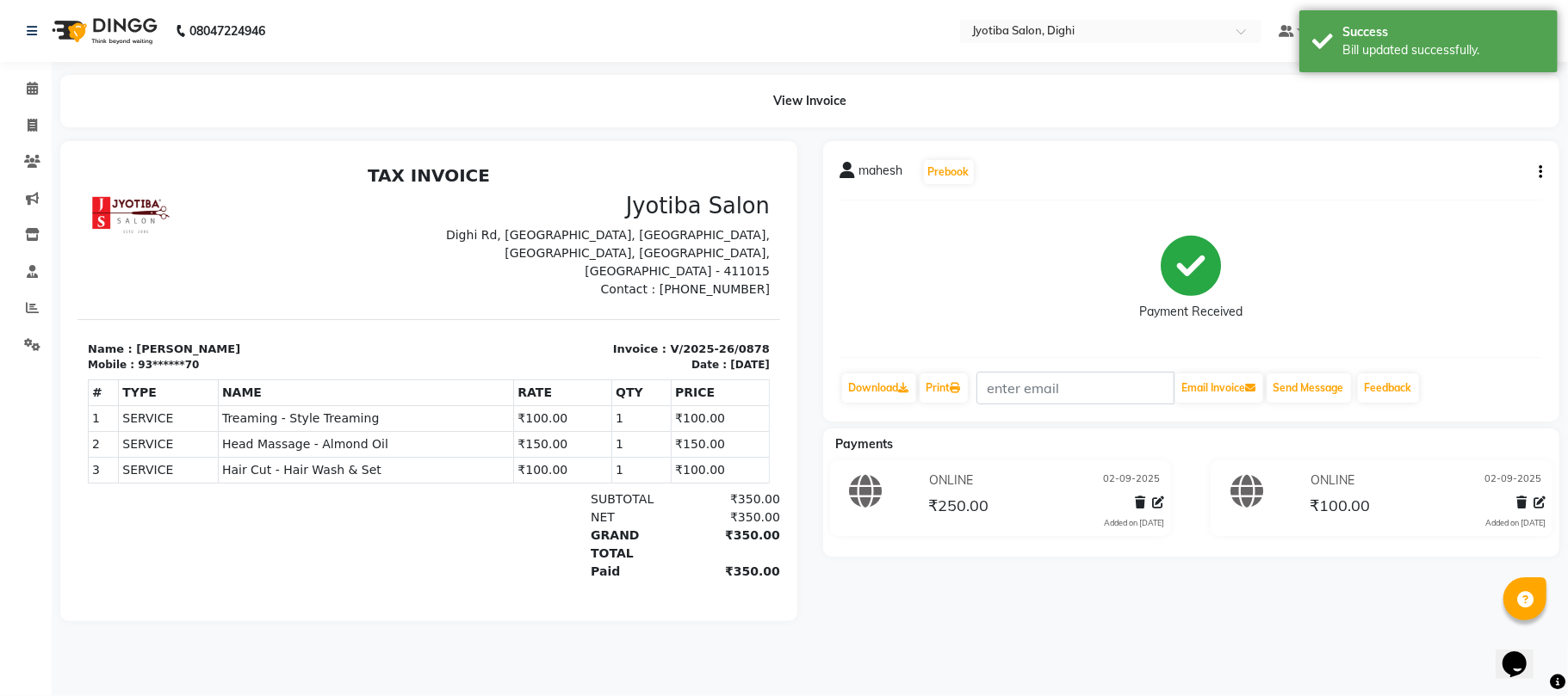
click at [1536, 166] on button "button" at bounding box center [1536, 172] width 10 height 18
click at [1472, 154] on div "Split Service Amount" at bounding box center [1453, 160] width 118 height 22
select select "9312"
select select "59471"
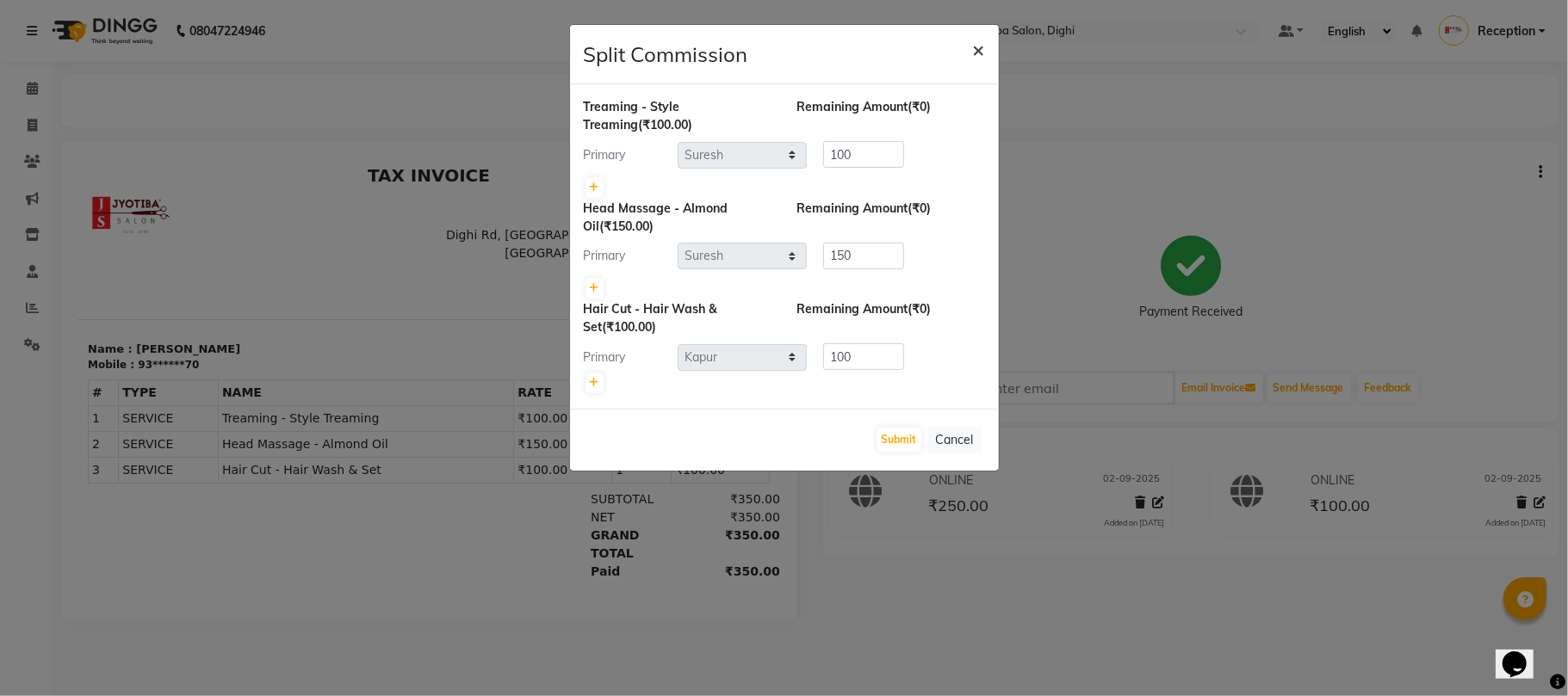
click at [976, 46] on span "×" at bounding box center [978, 48] width 12 height 25
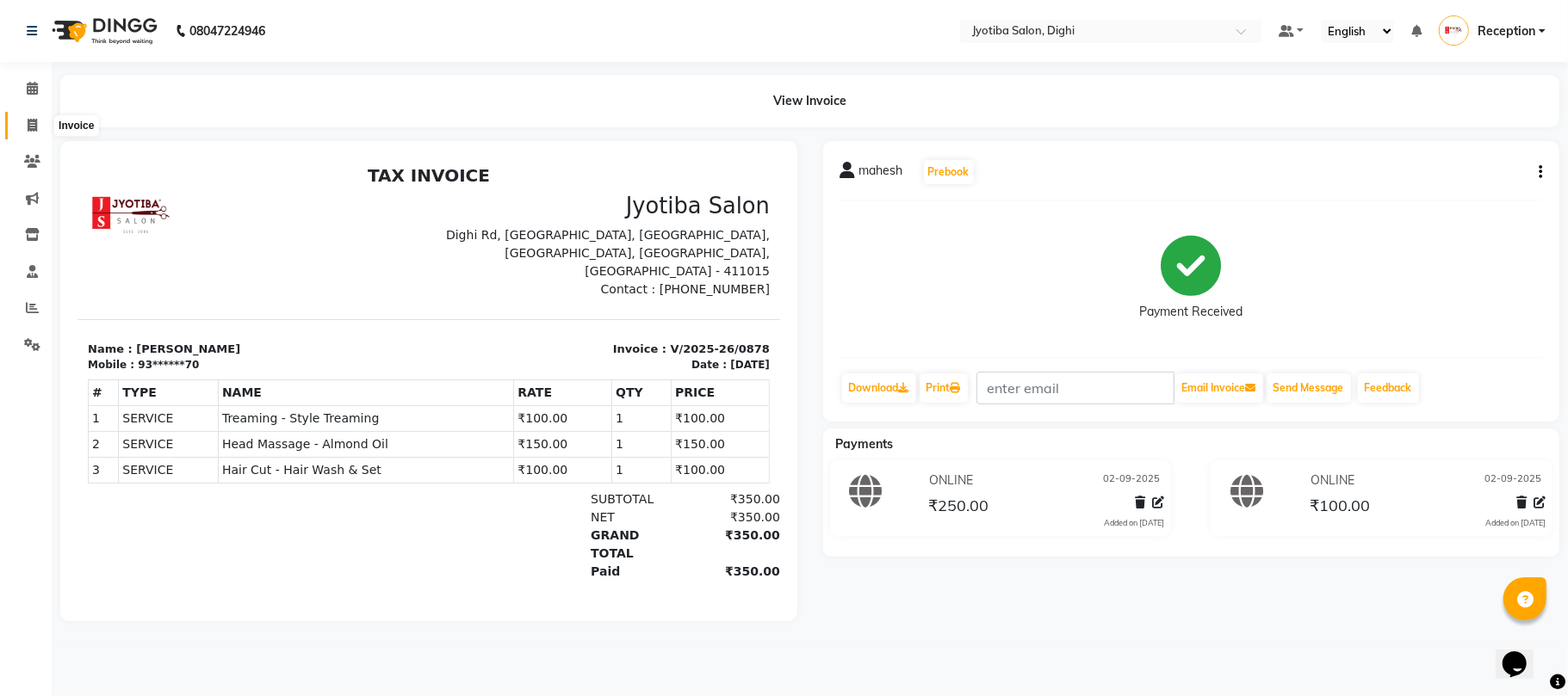
click at [28, 132] on icon at bounding box center [32, 125] width 9 height 13
select select "643"
select select "service"
